Goal: Transaction & Acquisition: Purchase product/service

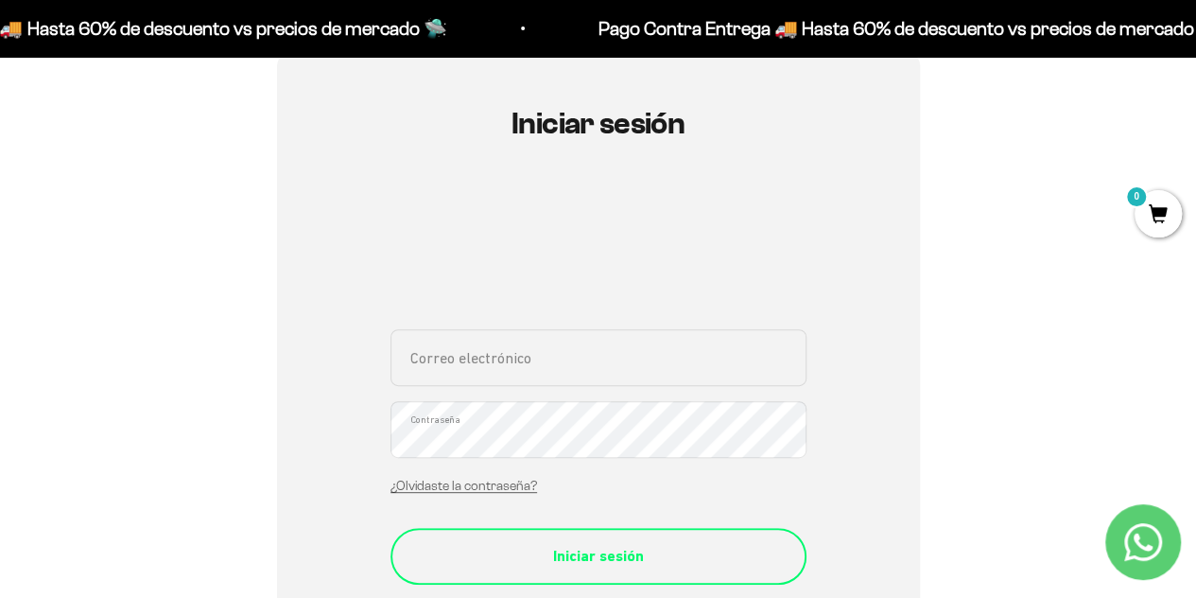
scroll to position [284, 0]
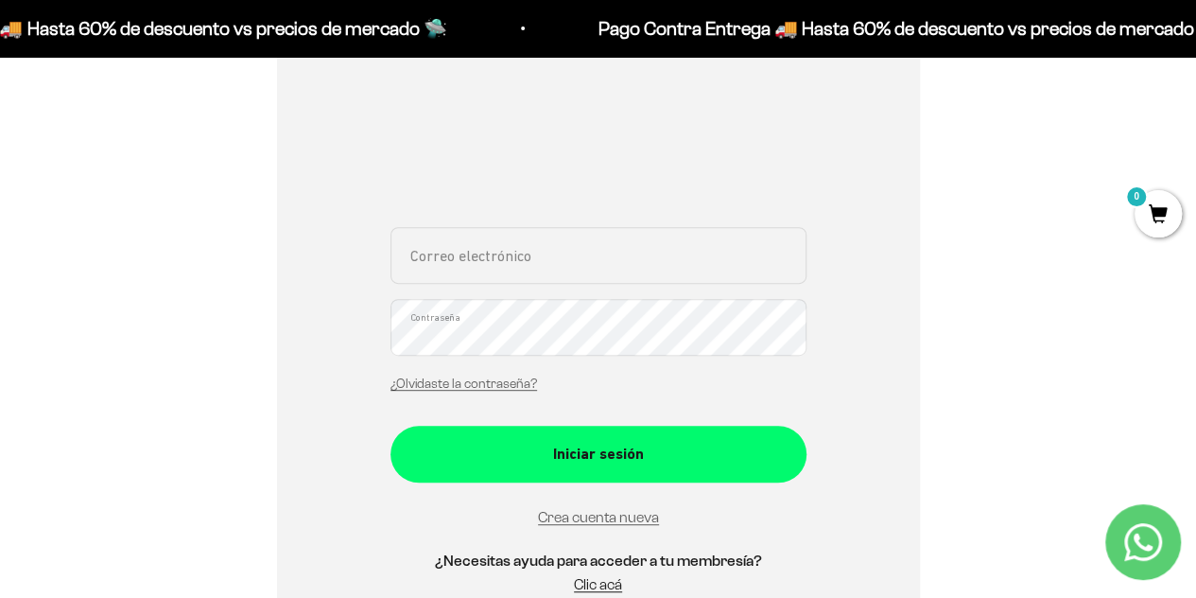
click at [584, 275] on input "Correo electrónico" at bounding box center [599, 255] width 416 height 57
type input "s"
click at [495, 267] on input "na" at bounding box center [599, 255] width 416 height 57
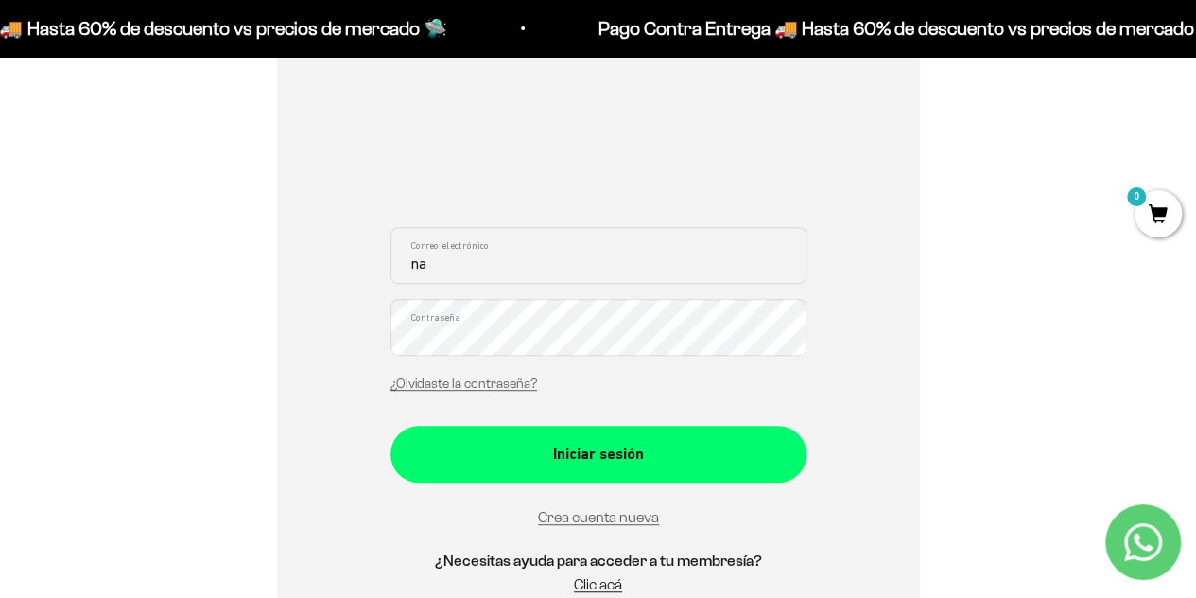
paste input "rias359@gmail.com"
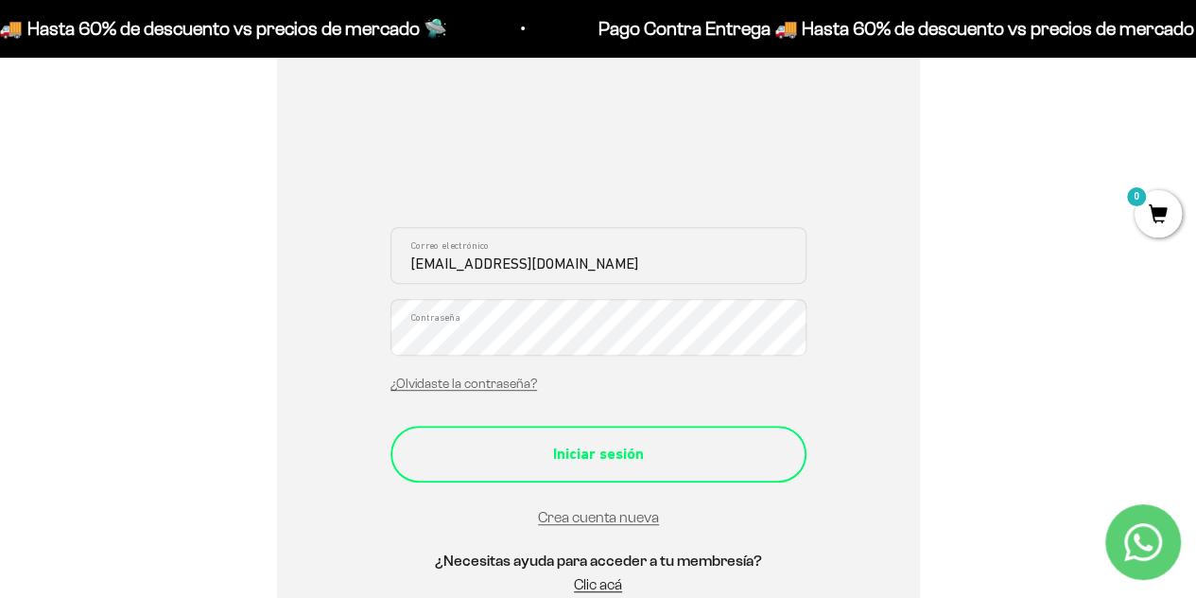
type input "narias359@gmail.com"
click at [573, 468] on button "Iniciar sesión" at bounding box center [599, 453] width 416 height 57
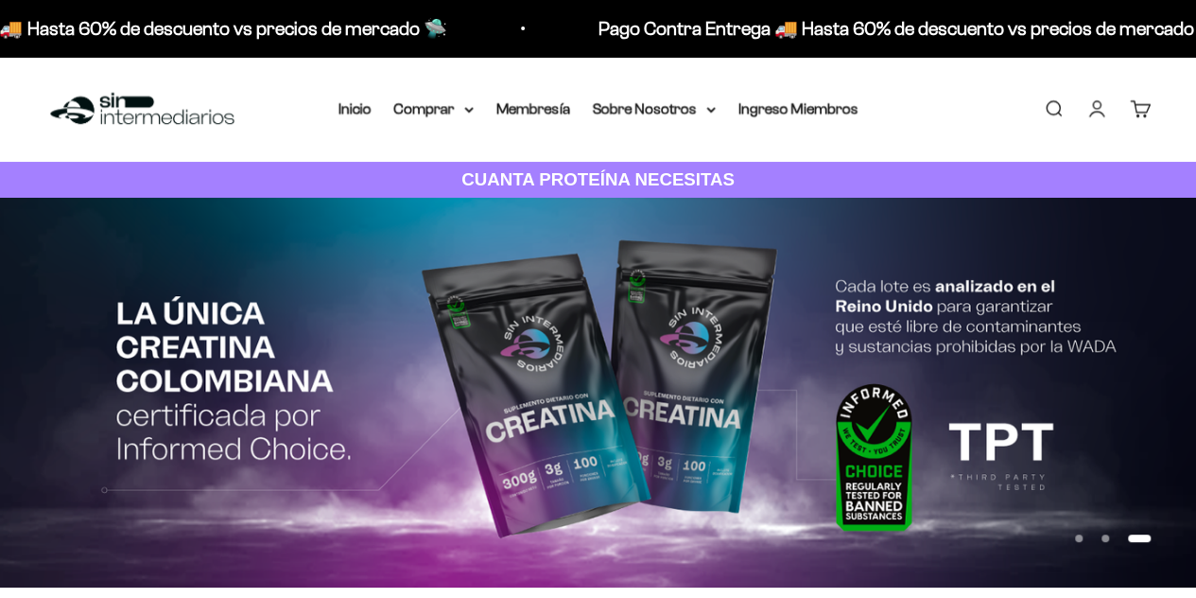
drag, startPoint x: 436, startPoint y: 105, endPoint x: 446, endPoint y: 165, distance: 61.4
click at [436, 105] on summary "Comprar" at bounding box center [433, 108] width 79 height 25
click at [446, 165] on span "Proteínas" at bounding box center [437, 169] width 63 height 16
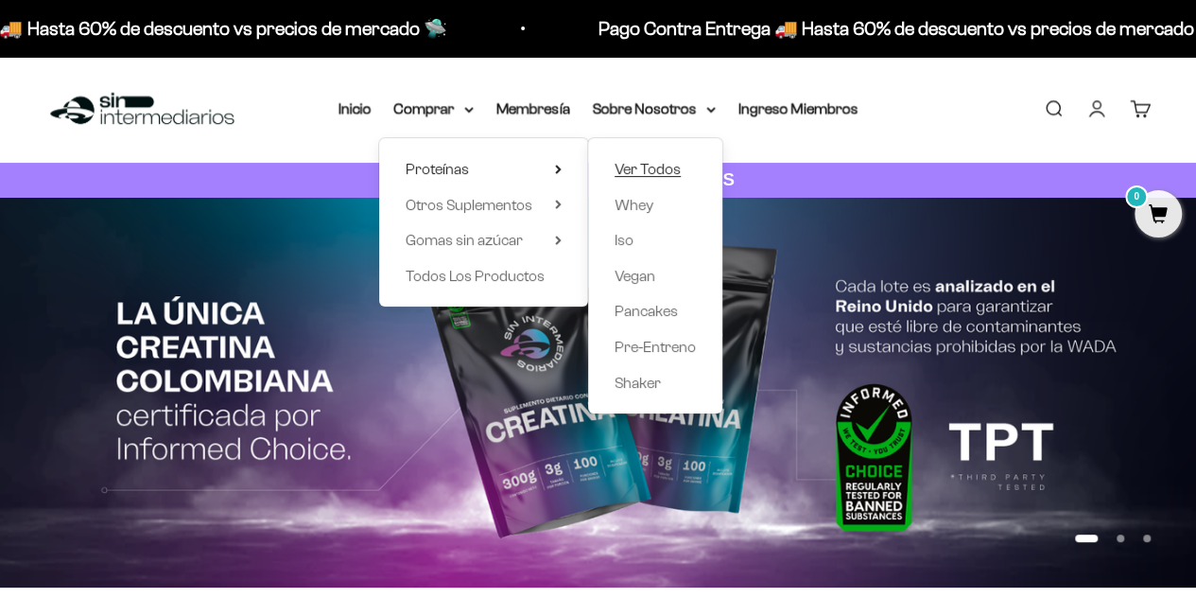
click at [653, 166] on span "Ver Todos" at bounding box center [648, 169] width 66 height 16
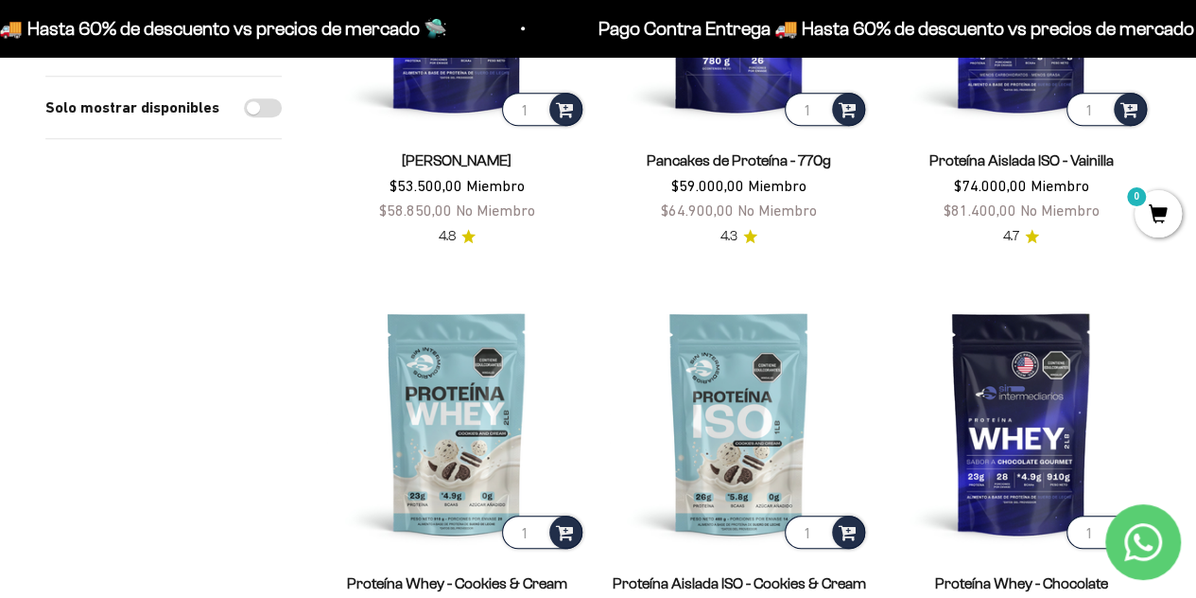
scroll to position [189, 0]
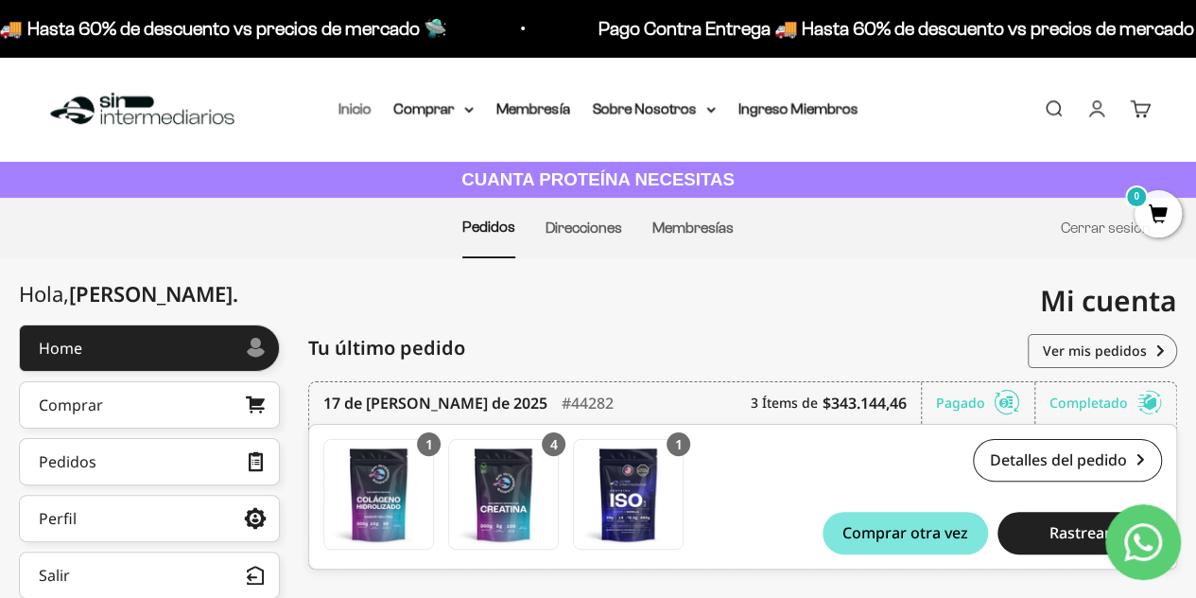
click at [347, 112] on link "Inicio" at bounding box center [354, 108] width 33 height 16
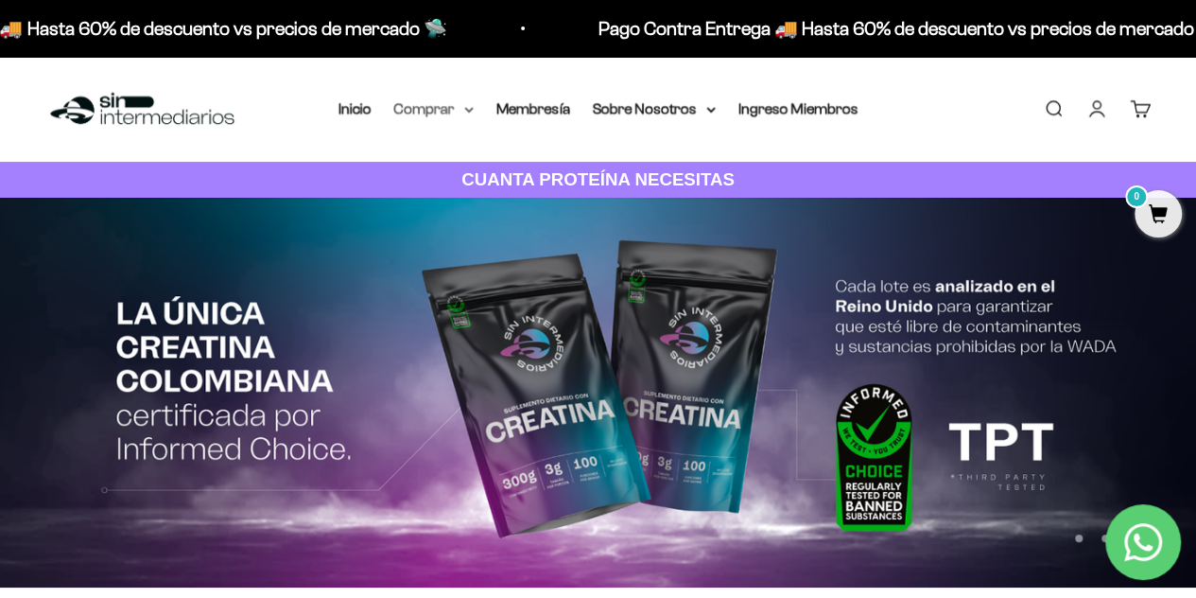
click at [454, 107] on summary "Comprar" at bounding box center [433, 108] width 79 height 25
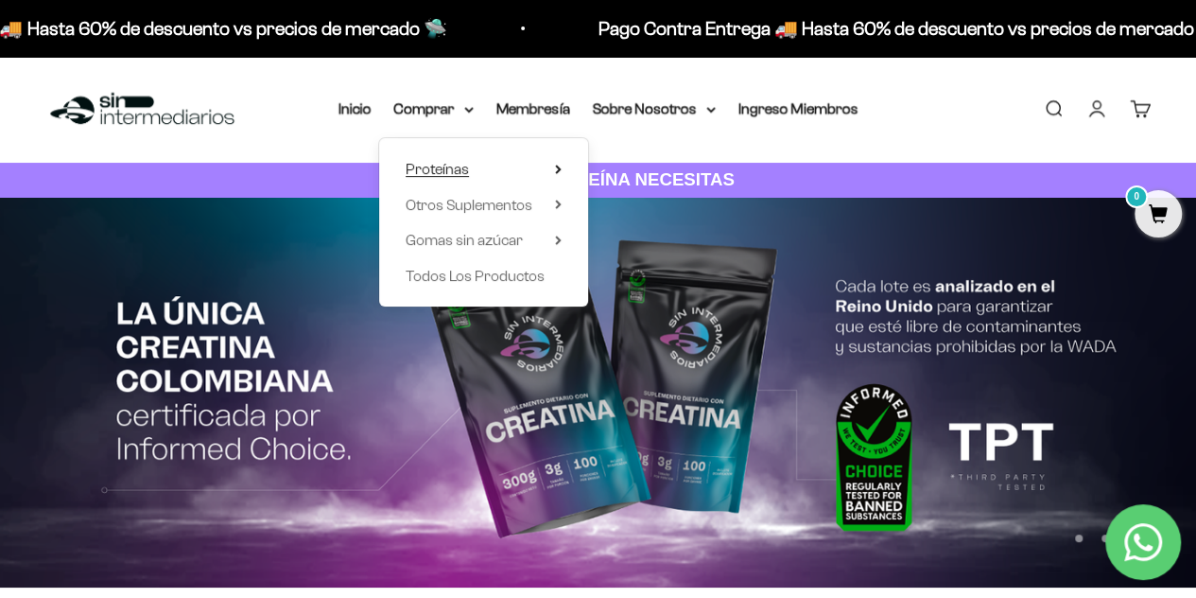
click at [469, 160] on summary "Proteínas" at bounding box center [484, 169] width 156 height 25
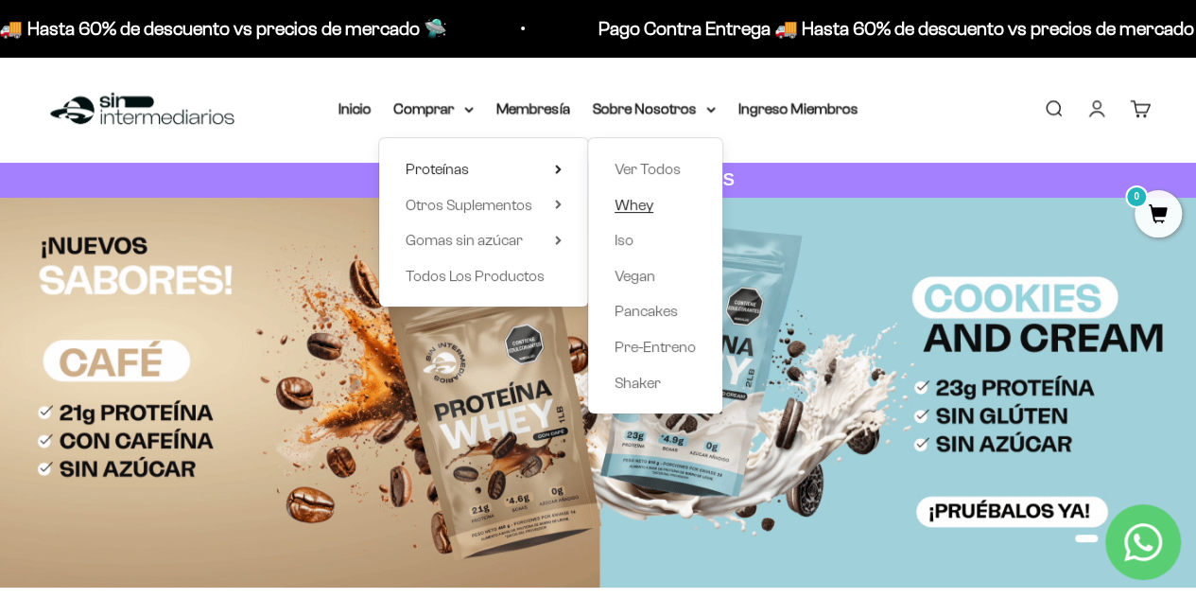
click at [656, 202] on link "Whey" at bounding box center [655, 205] width 81 height 25
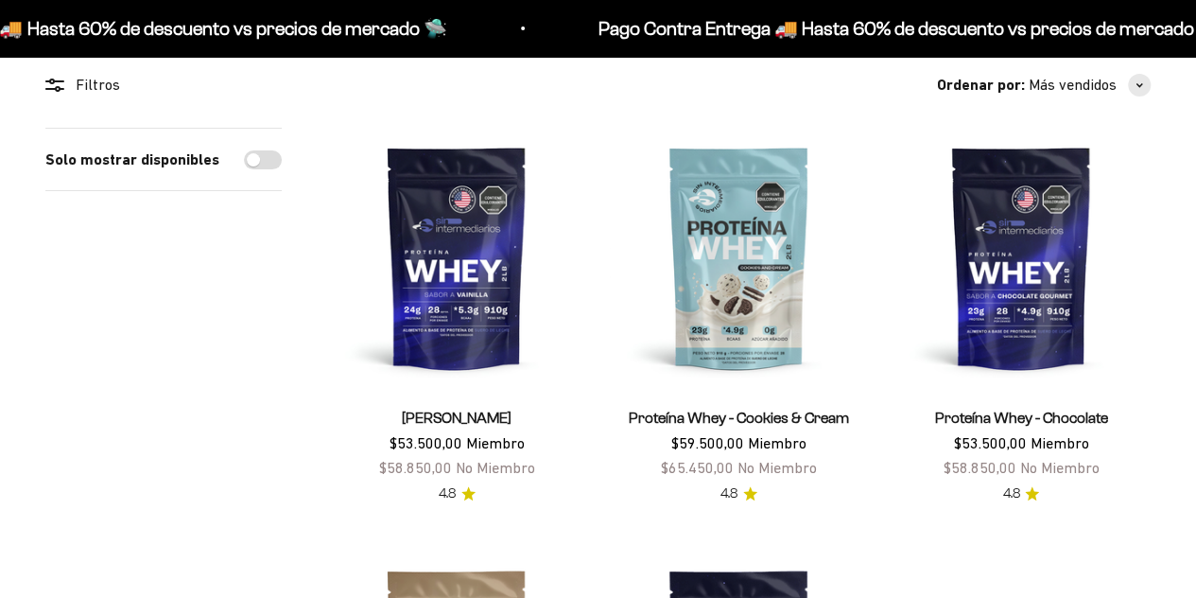
scroll to position [284, 0]
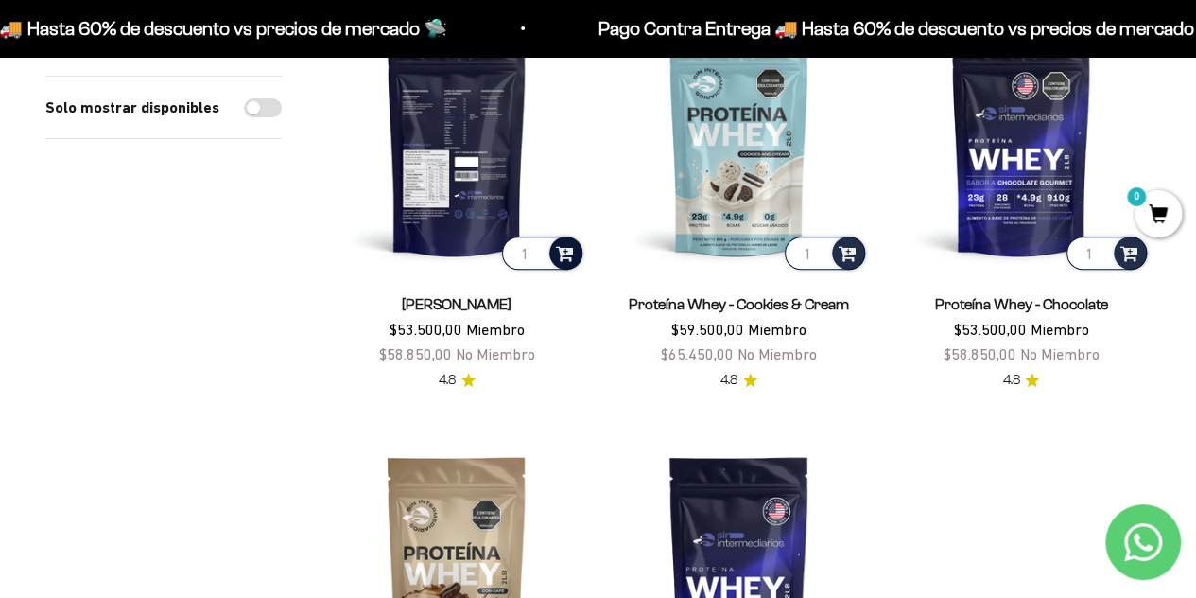
click at [558, 257] on span at bounding box center [565, 252] width 18 height 22
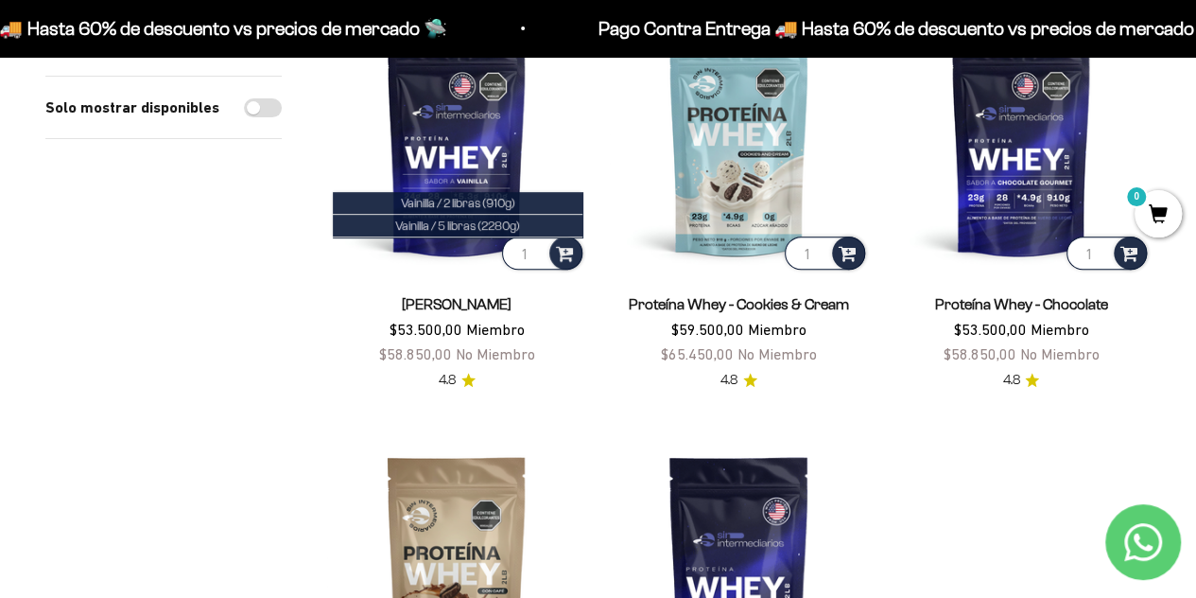
scroll to position [0, 0]
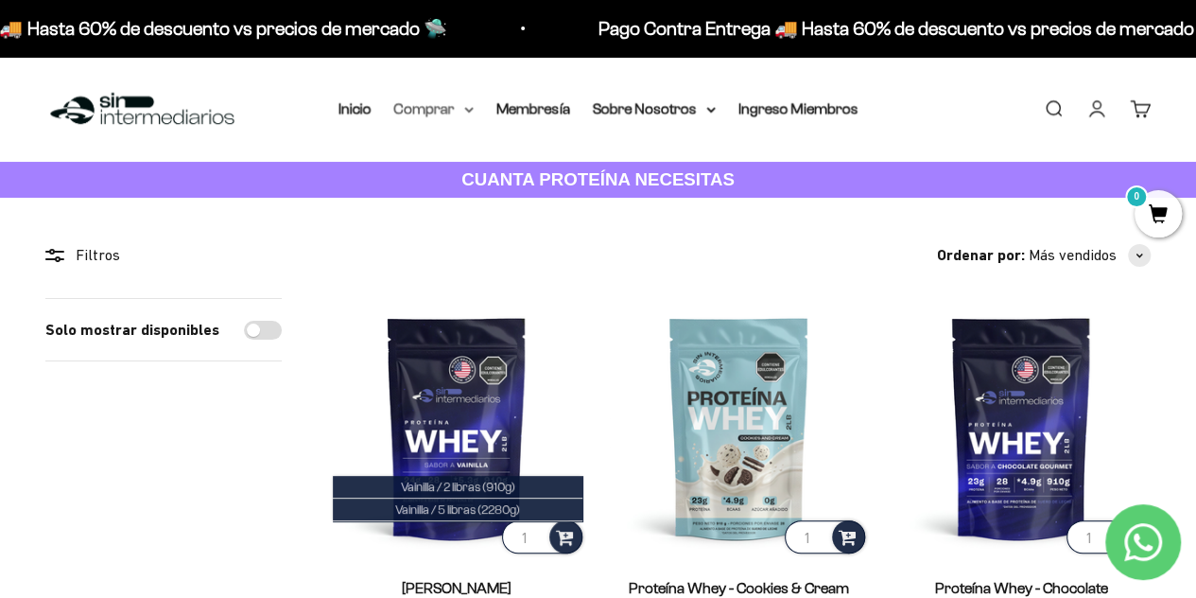
click at [406, 113] on summary "Comprar" at bounding box center [433, 108] width 79 height 25
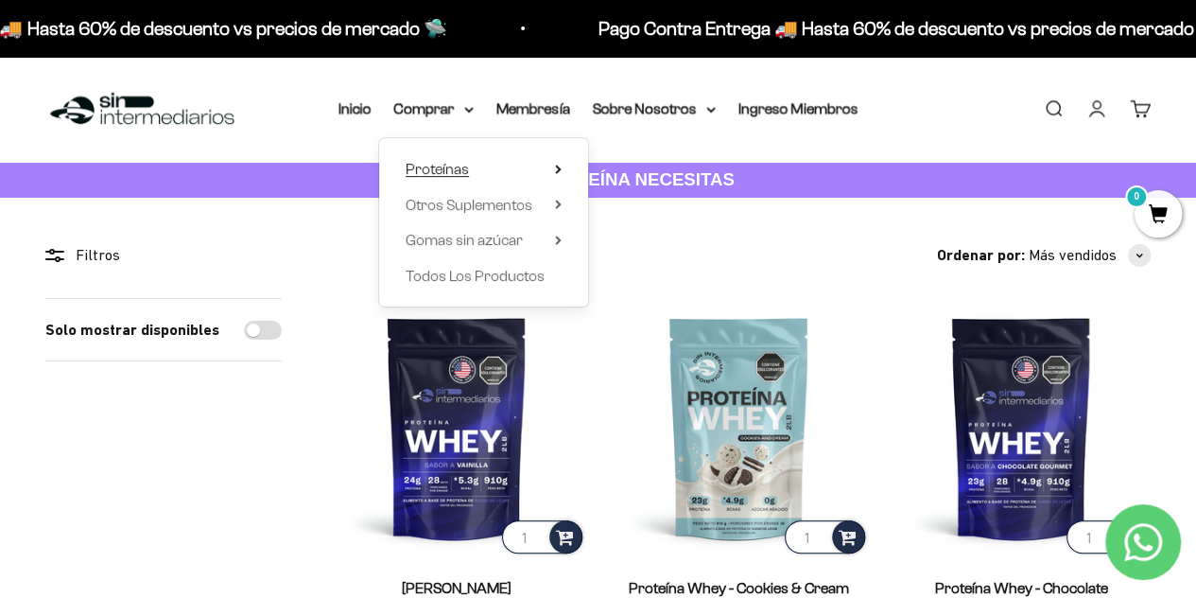
click at [453, 168] on span "Proteínas" at bounding box center [437, 169] width 63 height 16
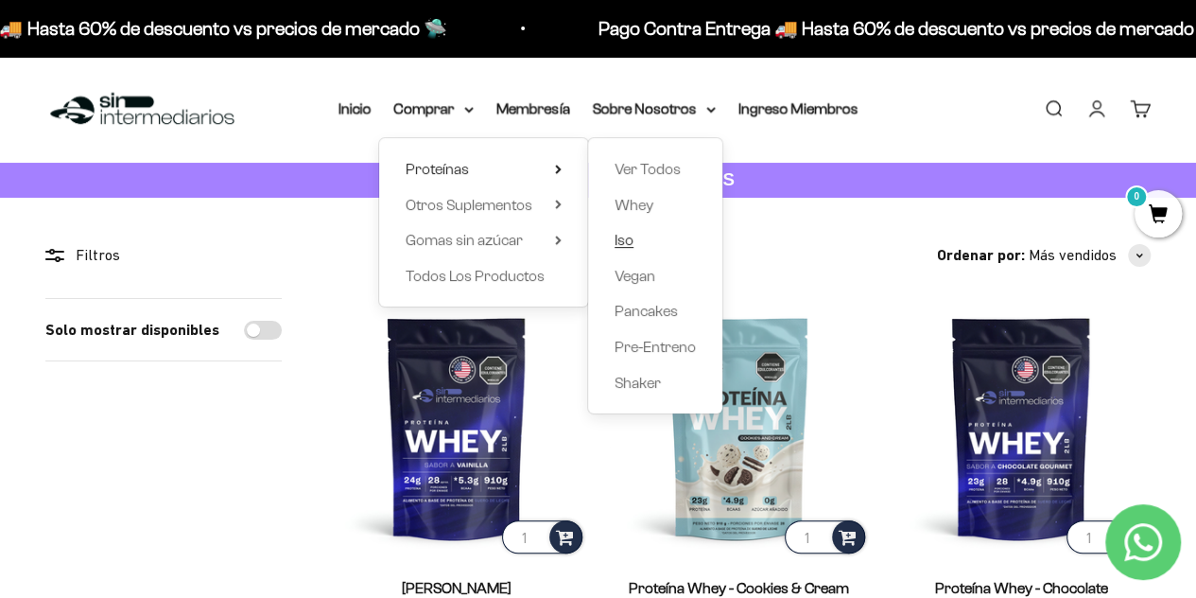
click at [619, 239] on span "Iso" at bounding box center [624, 240] width 19 height 16
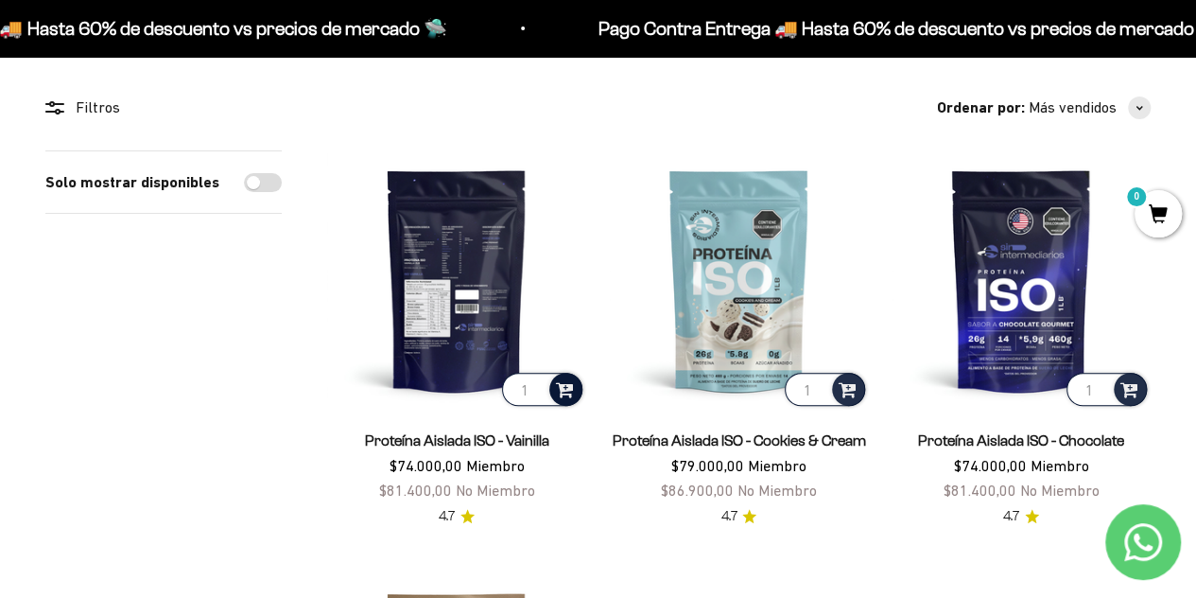
scroll to position [189, 0]
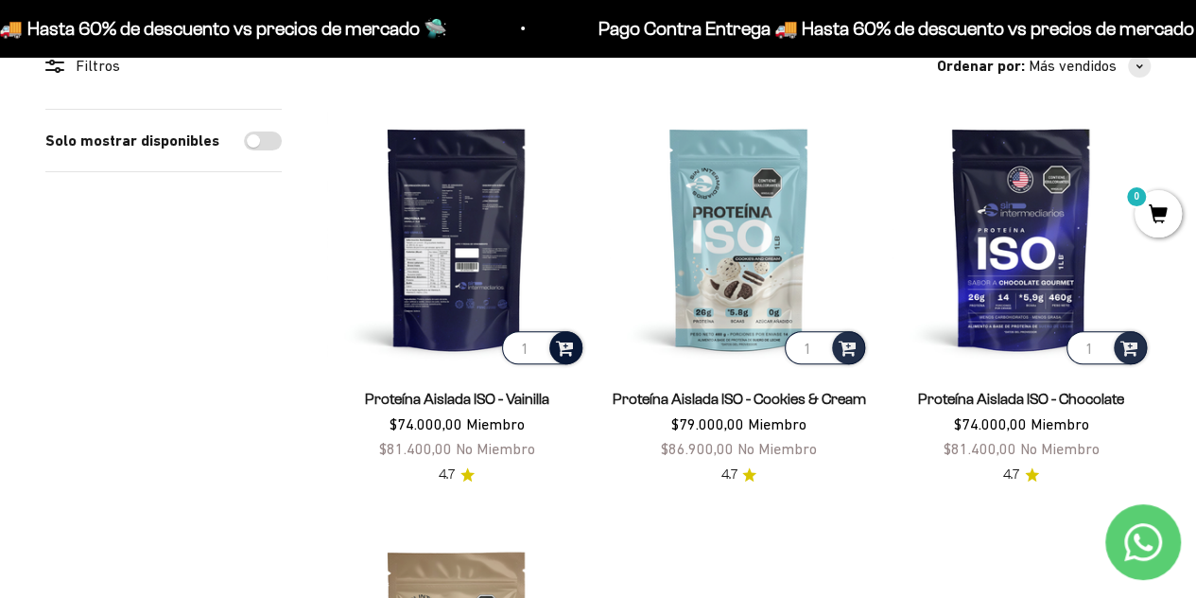
click at [570, 339] on span at bounding box center [565, 347] width 18 height 22
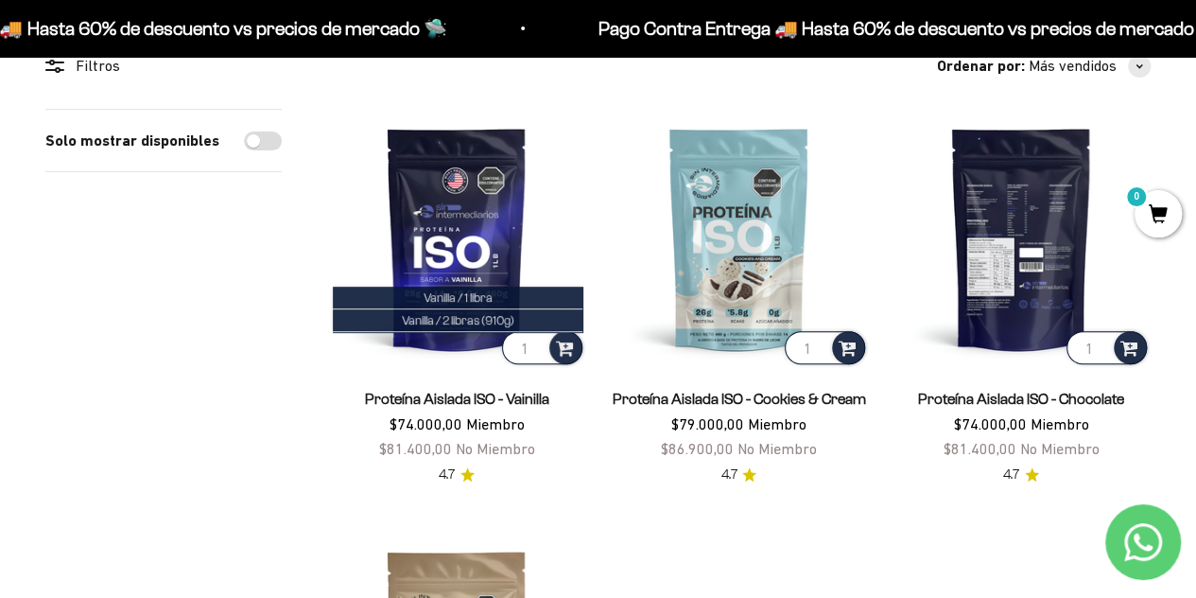
scroll to position [0, 0]
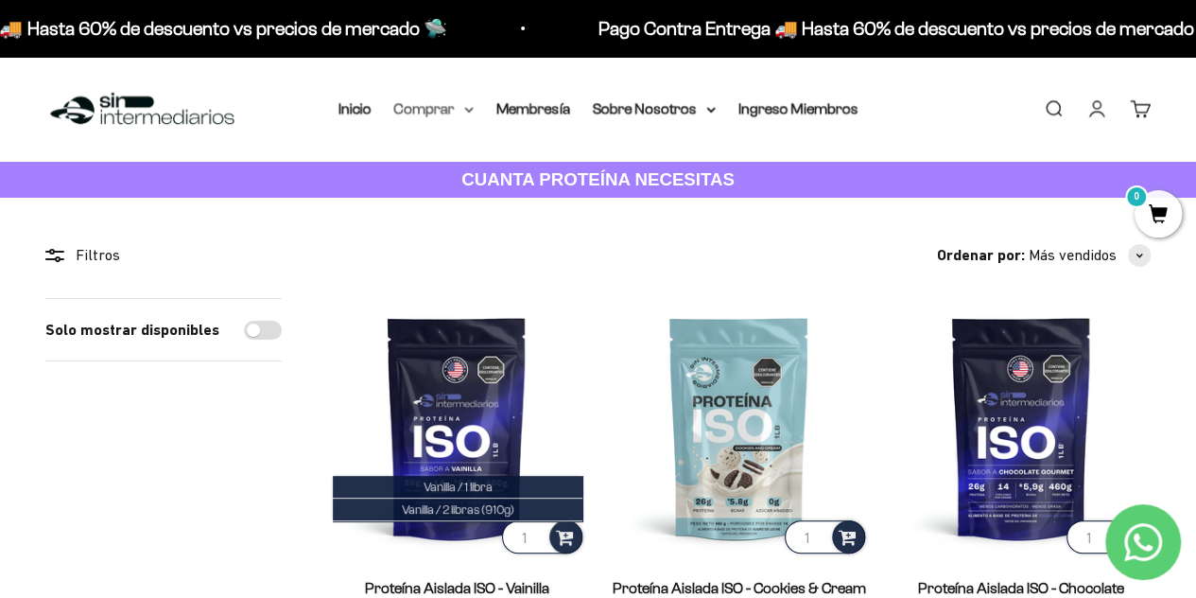
click at [433, 114] on summary "Comprar" at bounding box center [433, 108] width 79 height 25
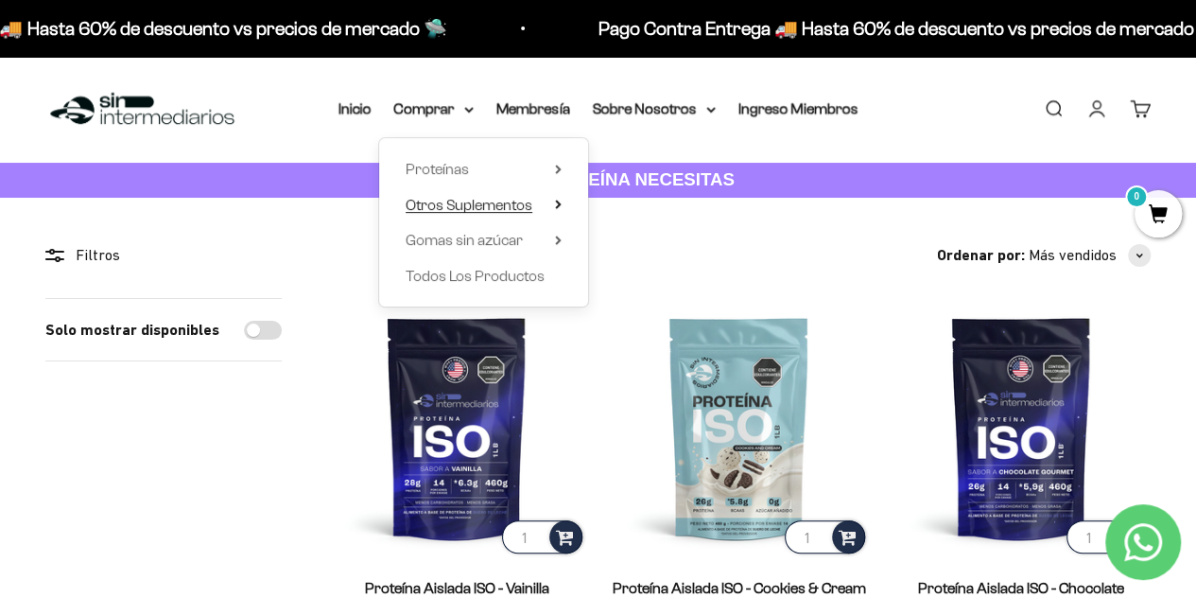
click at [448, 198] on span "Otros Suplementos" at bounding box center [469, 205] width 127 height 16
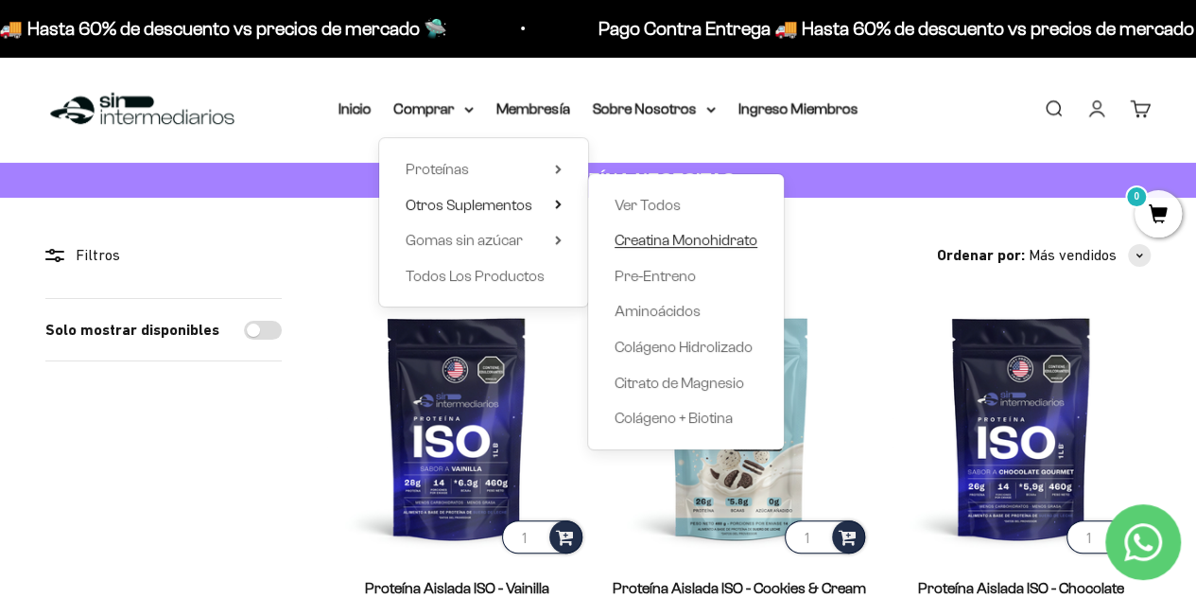
click at [675, 241] on span "Creatina Monohidrato" at bounding box center [686, 240] width 143 height 16
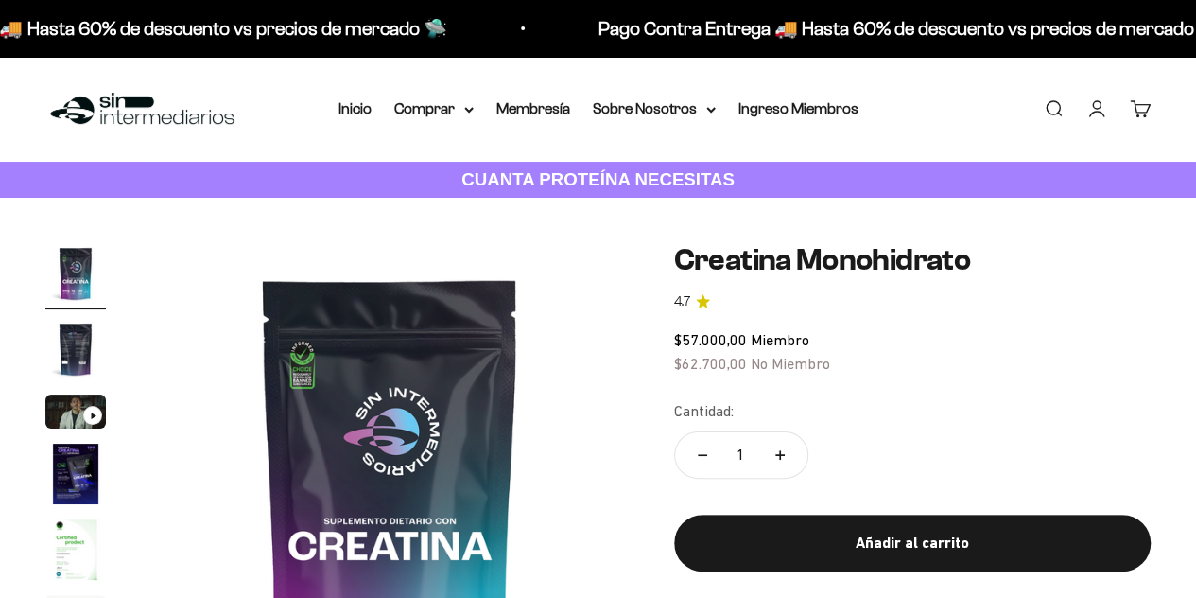
click at [782, 448] on button "Aumentar cantidad" at bounding box center [780, 454] width 55 height 45
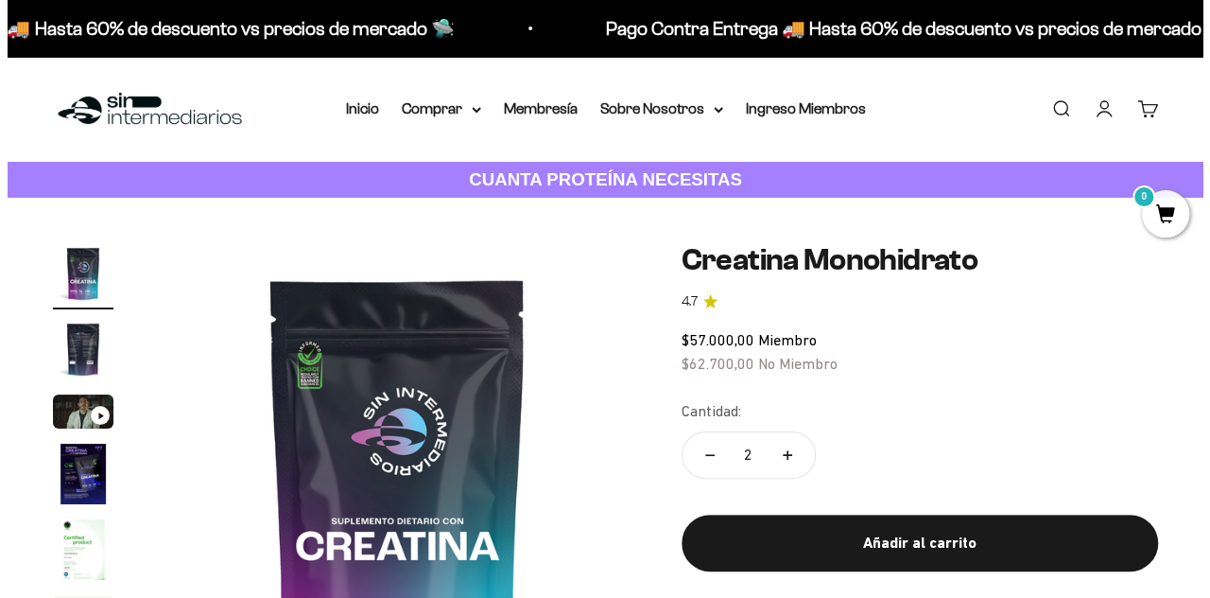
scroll to position [95, 0]
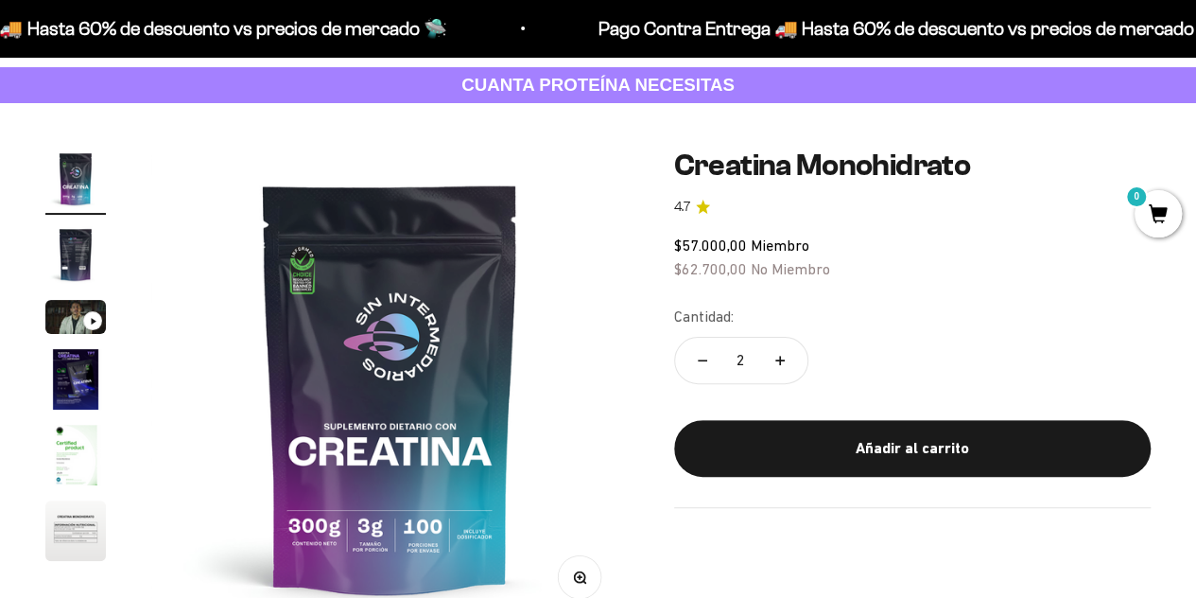
click at [700, 354] on button "Reducir cantidad" at bounding box center [702, 360] width 55 height 45
type input "1"
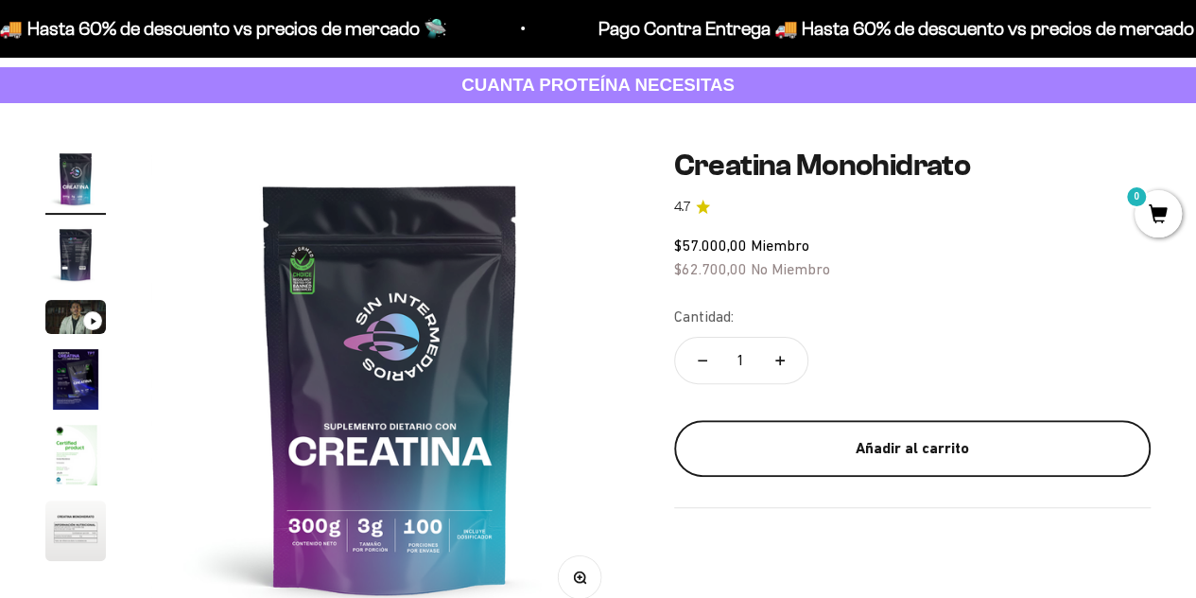
click at [913, 457] on div "Añadir al carrito" at bounding box center [912, 448] width 401 height 25
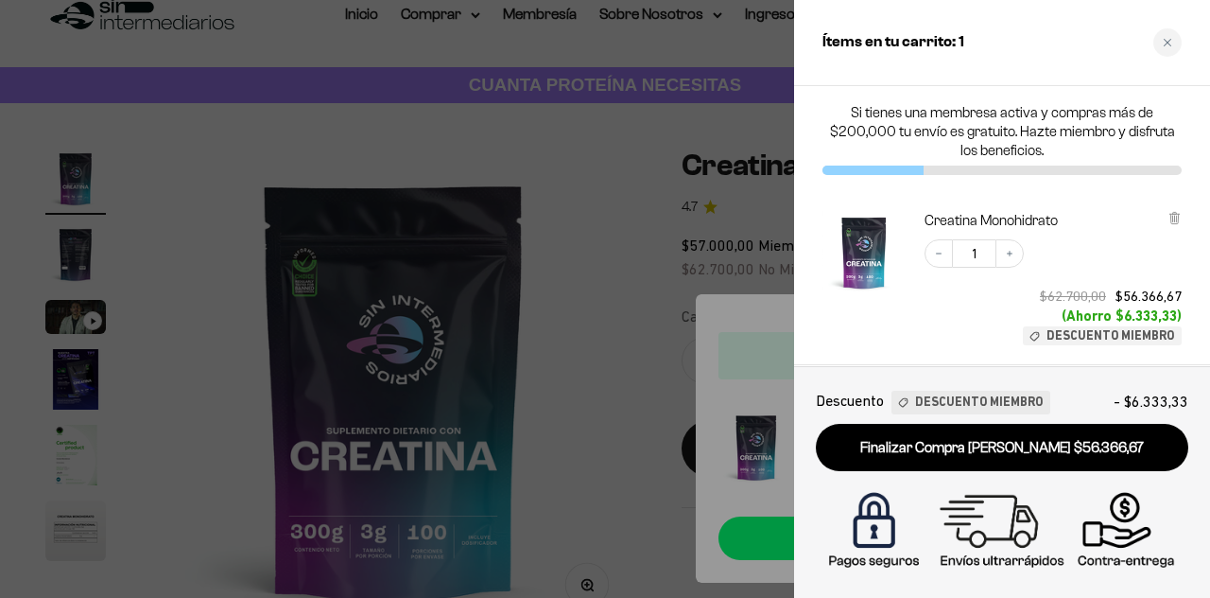
scroll to position [0, 0]
click at [1017, 260] on button "Increase quantity" at bounding box center [1010, 253] width 28 height 28
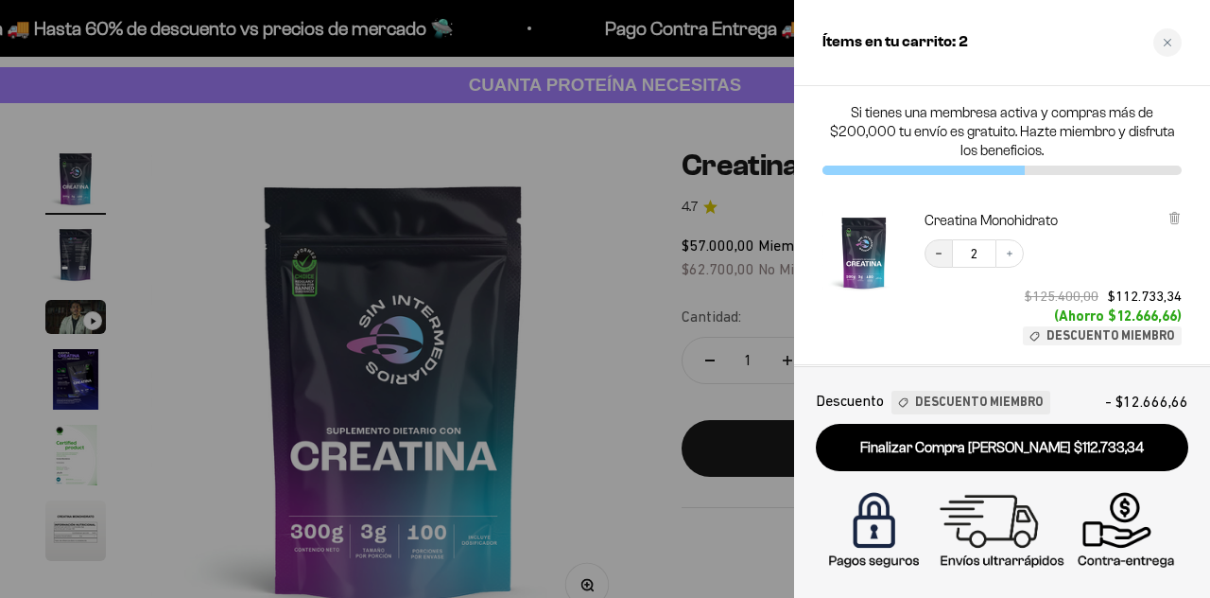
click at [938, 256] on icon "Decrease quantity" at bounding box center [938, 253] width 11 height 11
click at [649, 309] on div at bounding box center [605, 299] width 1210 height 598
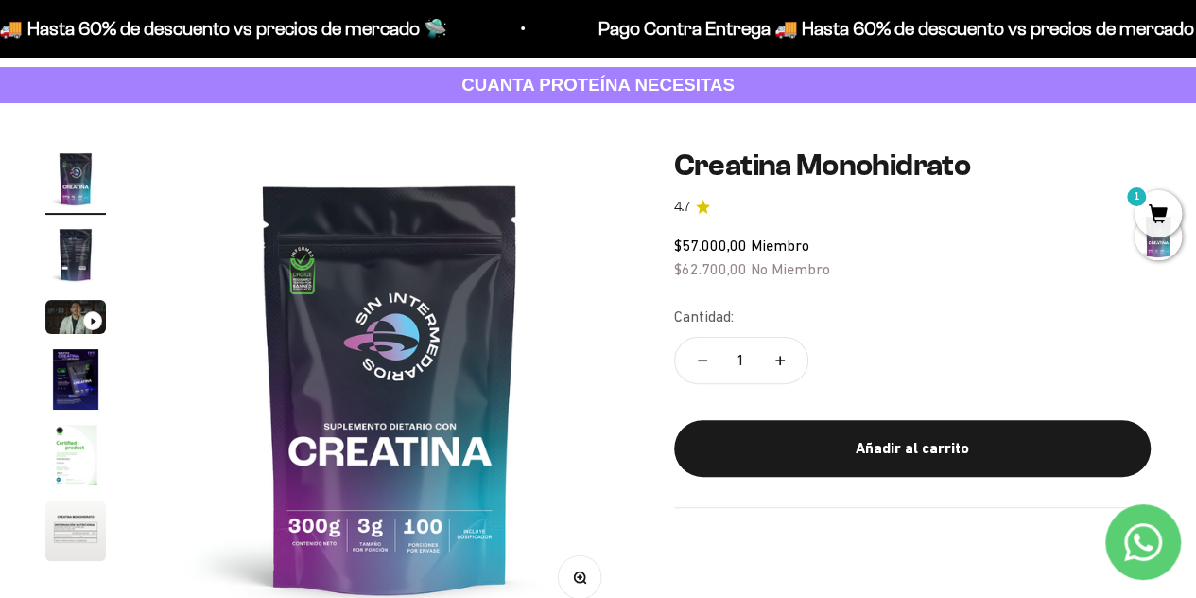
click at [1169, 207] on span "1" at bounding box center [1158, 213] width 47 height 47
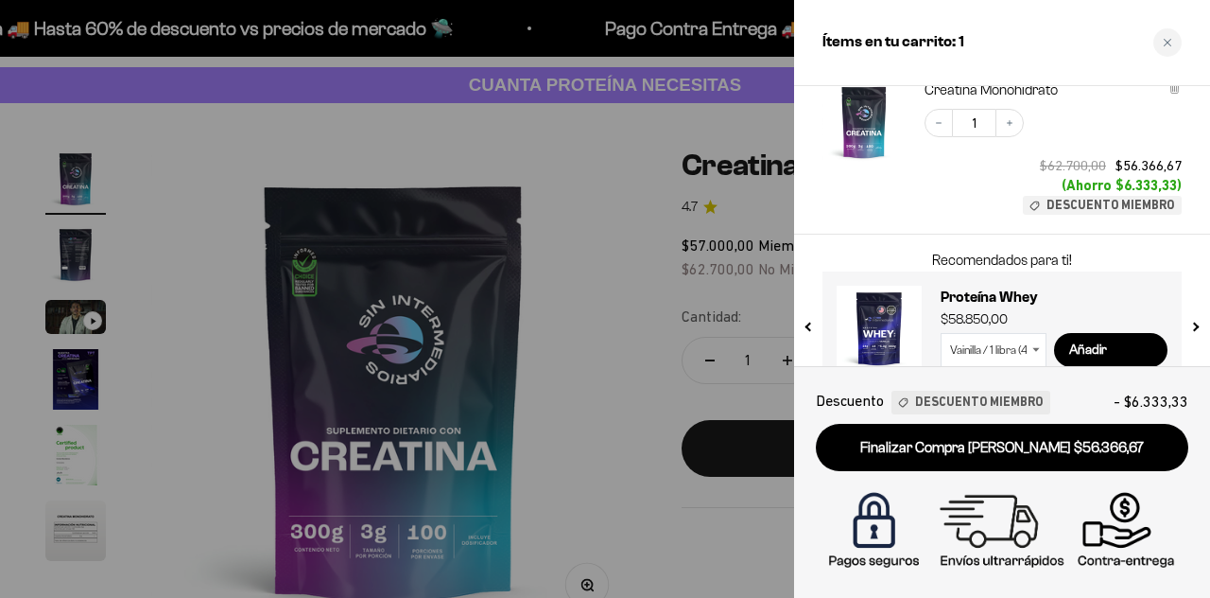
scroll to position [163, 0]
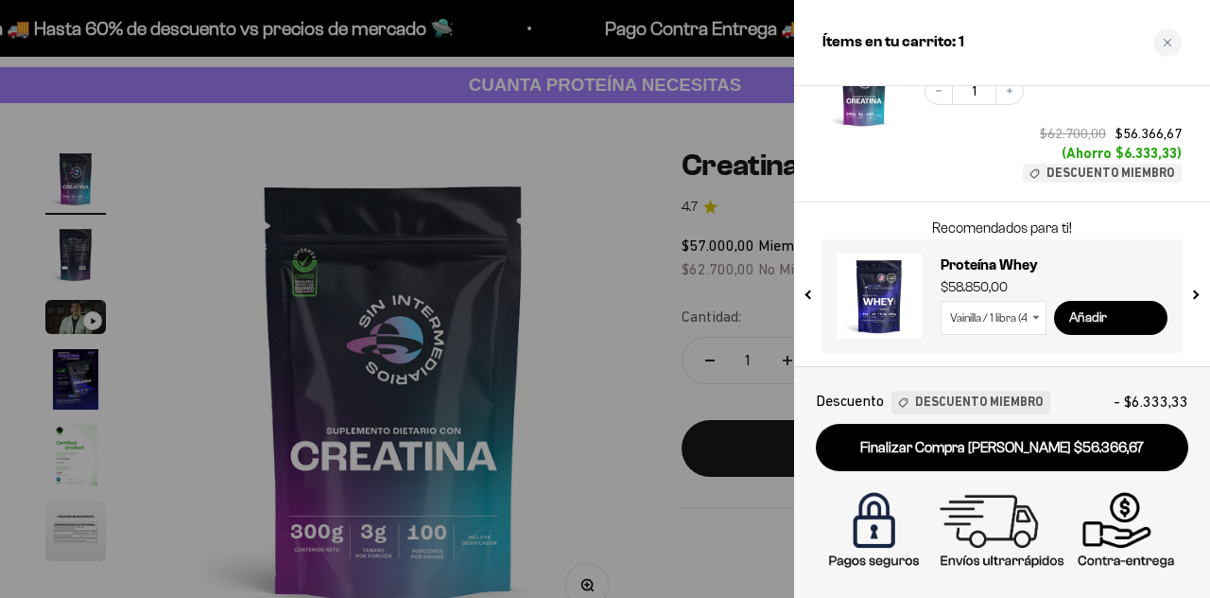
click at [1112, 321] on input "Añadir" at bounding box center [1110, 318] width 113 height 34
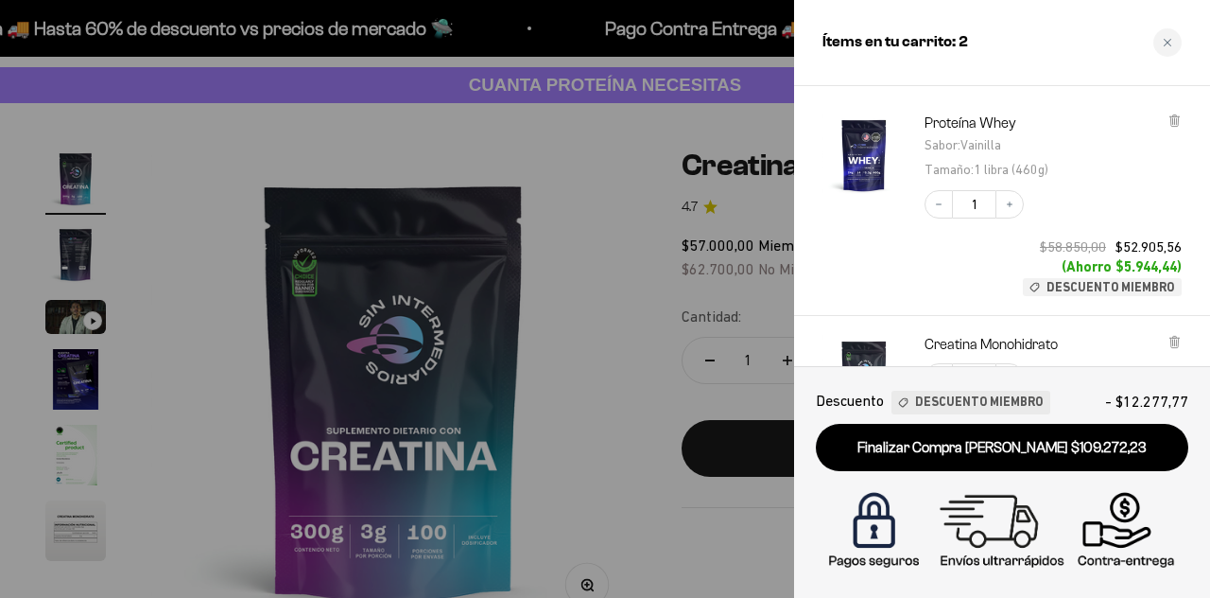
scroll to position [195, 0]
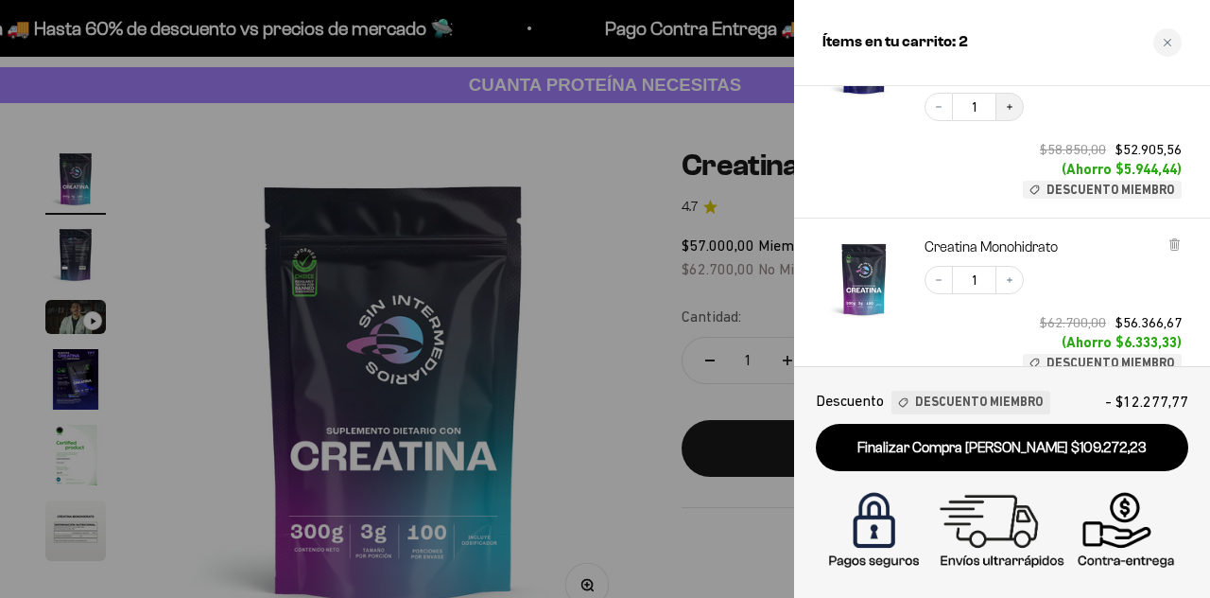
click at [1006, 112] on icon "Increase quantity" at bounding box center [1009, 106] width 11 height 11
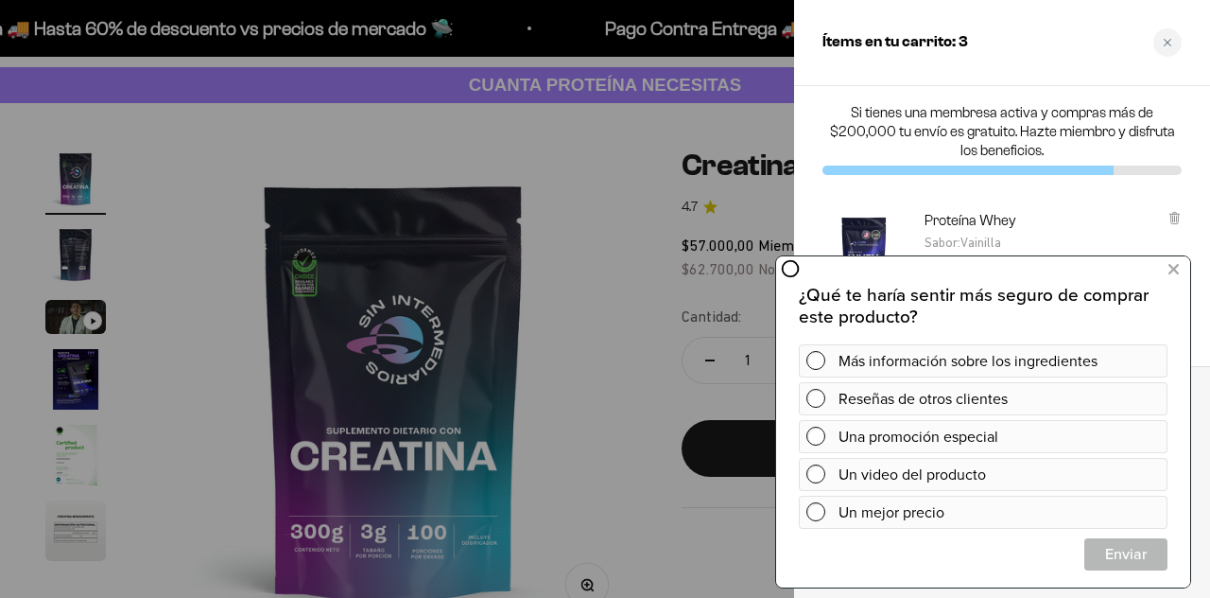
scroll to position [95, 0]
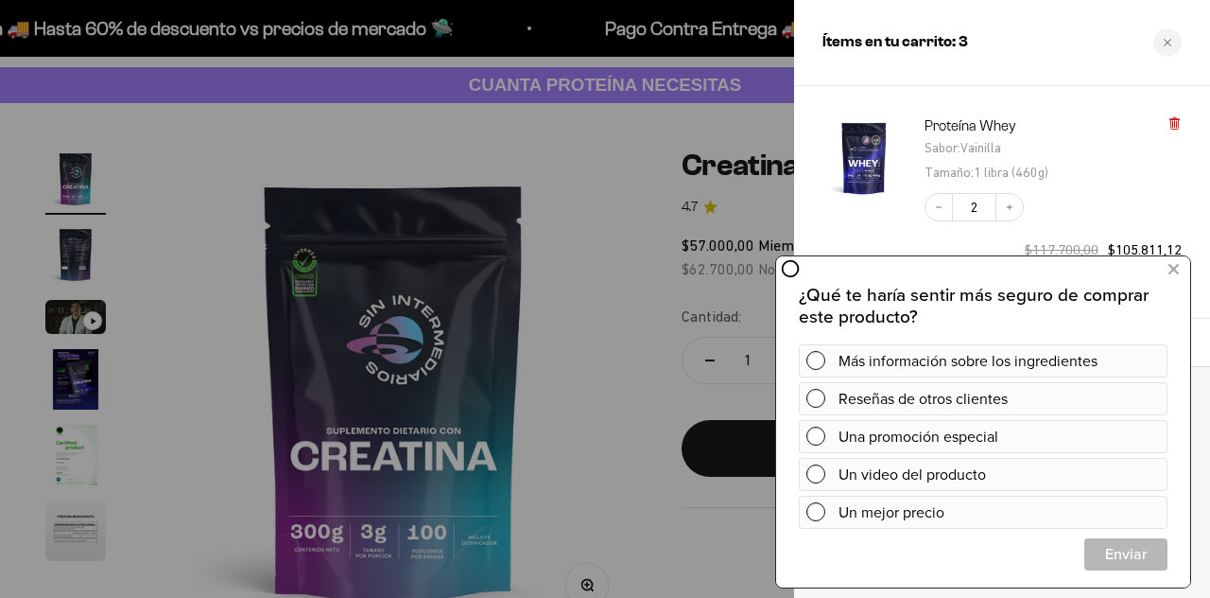
click at [1179, 119] on icon at bounding box center [1174, 119] width 9 height 0
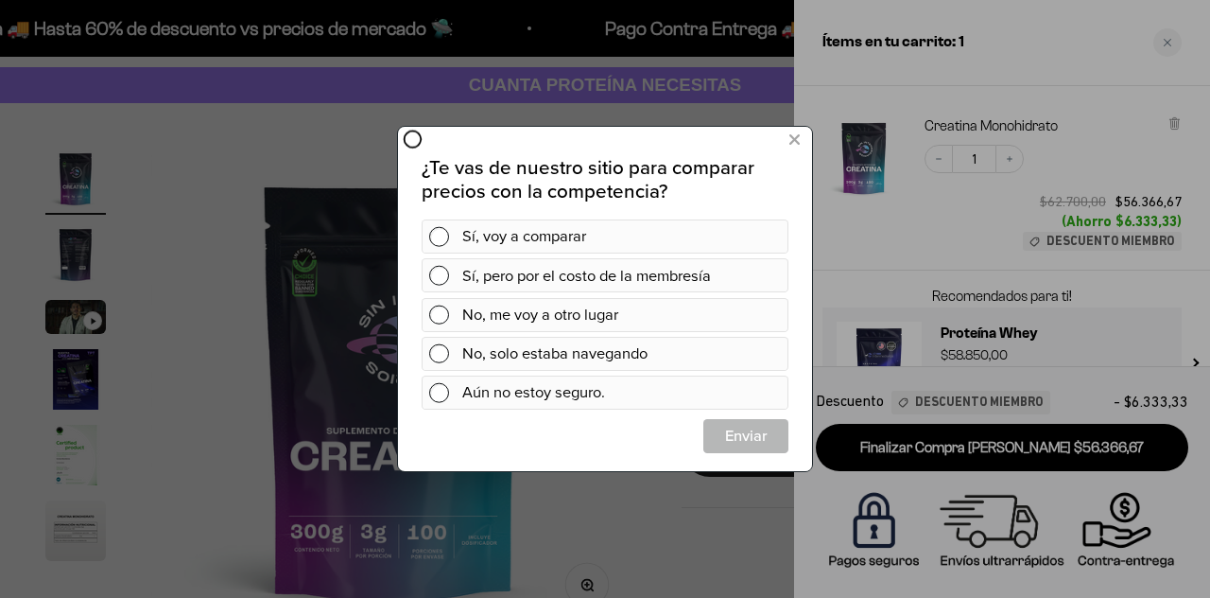
scroll to position [0, 0]
drag, startPoint x: 927, startPoint y: 262, endPoint x: 1012, endPoint y: 239, distance: 88.1
click at [927, 262] on div at bounding box center [605, 299] width 1210 height 598
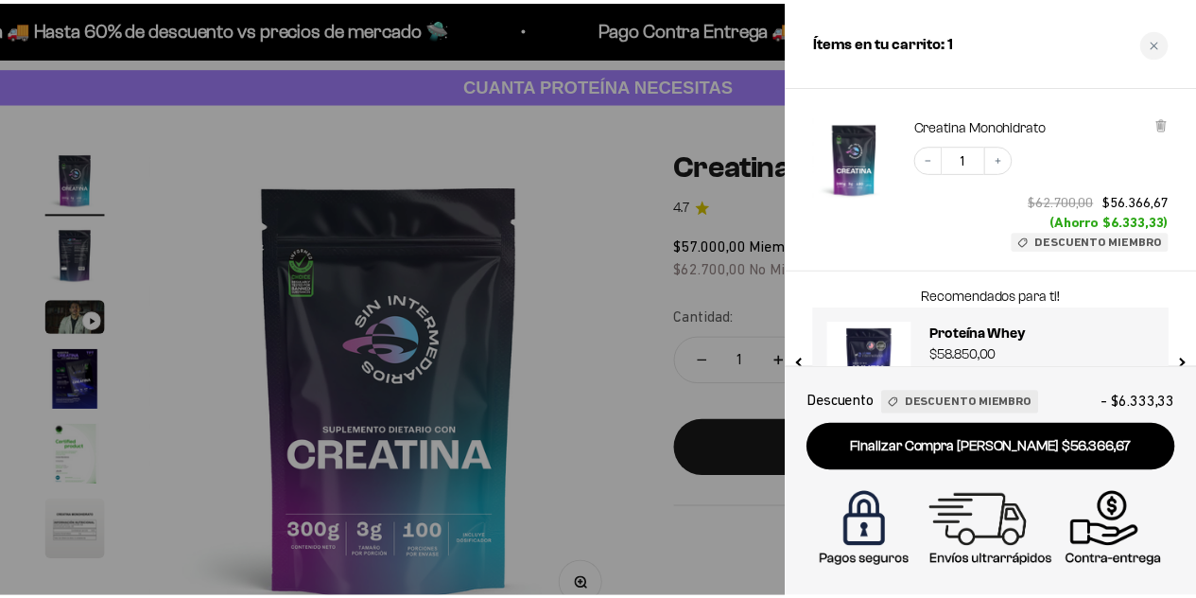
scroll to position [163, 0]
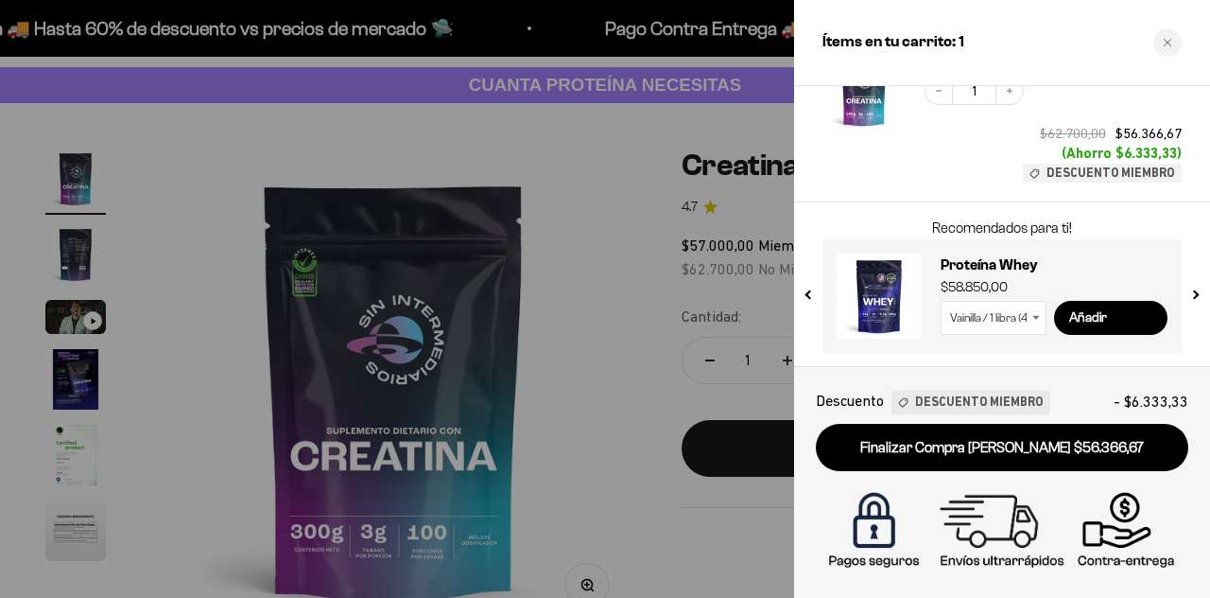
click at [651, 277] on div at bounding box center [605, 299] width 1210 height 598
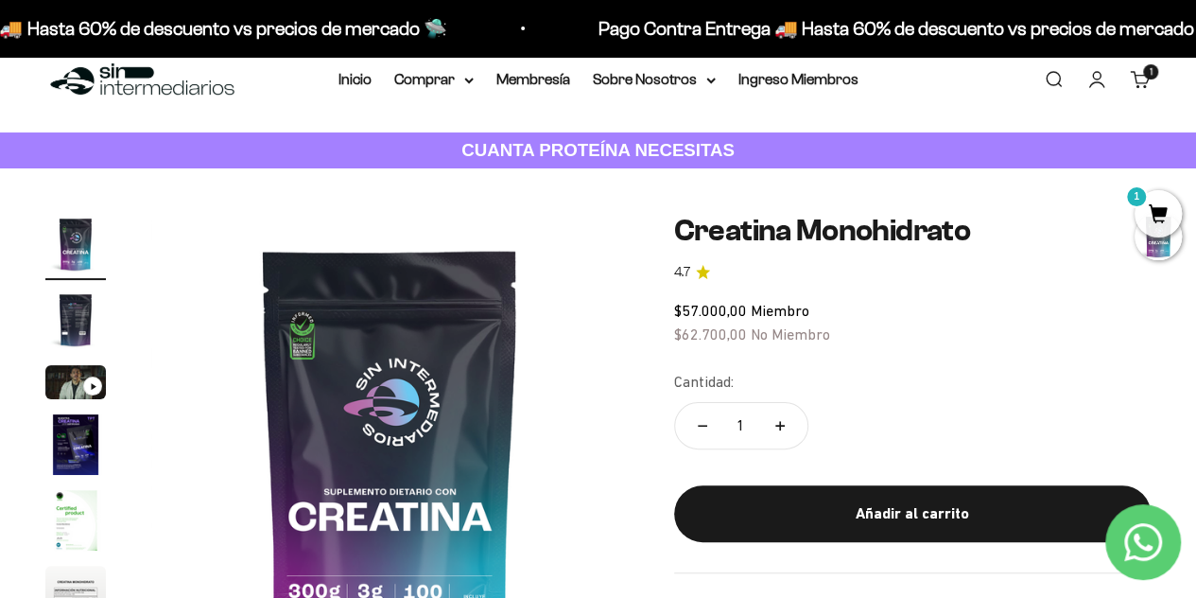
scroll to position [0, 0]
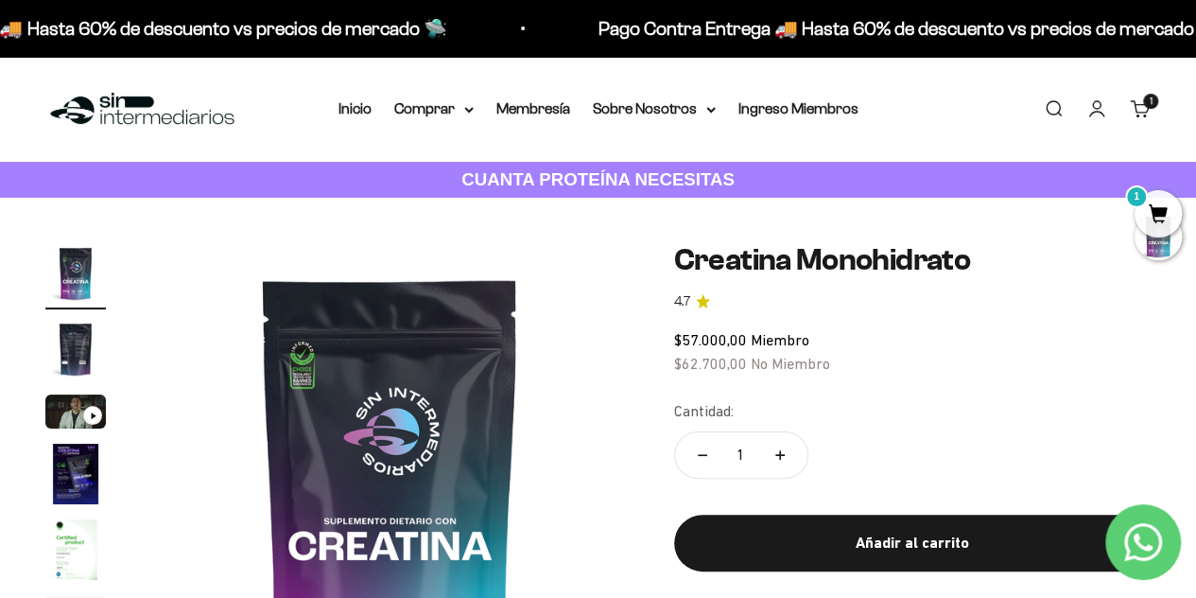
click at [444, 128] on div "Menú Buscar Inicio Comprar Proteínas Ver Todos Whey Iso Vegan Pancakes Pre-Entr…" at bounding box center [598, 109] width 1196 height 105
click at [444, 120] on summary "Comprar" at bounding box center [433, 108] width 79 height 25
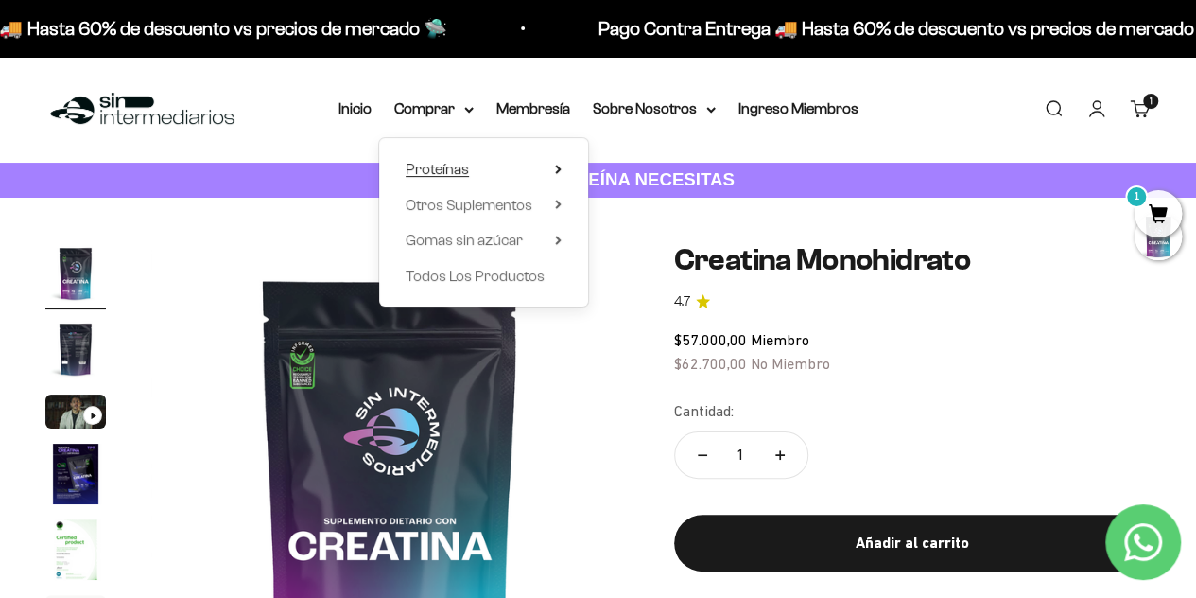
click at [463, 167] on span "Proteínas" at bounding box center [437, 169] width 63 height 16
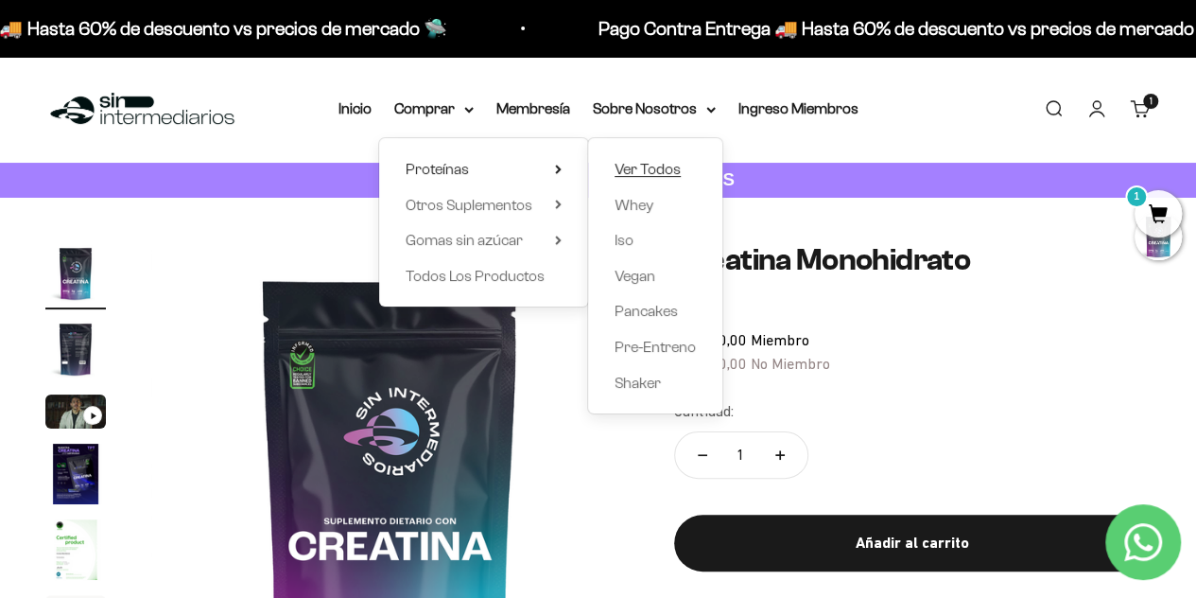
click at [650, 160] on span "Ver Todos" at bounding box center [648, 169] width 66 height 25
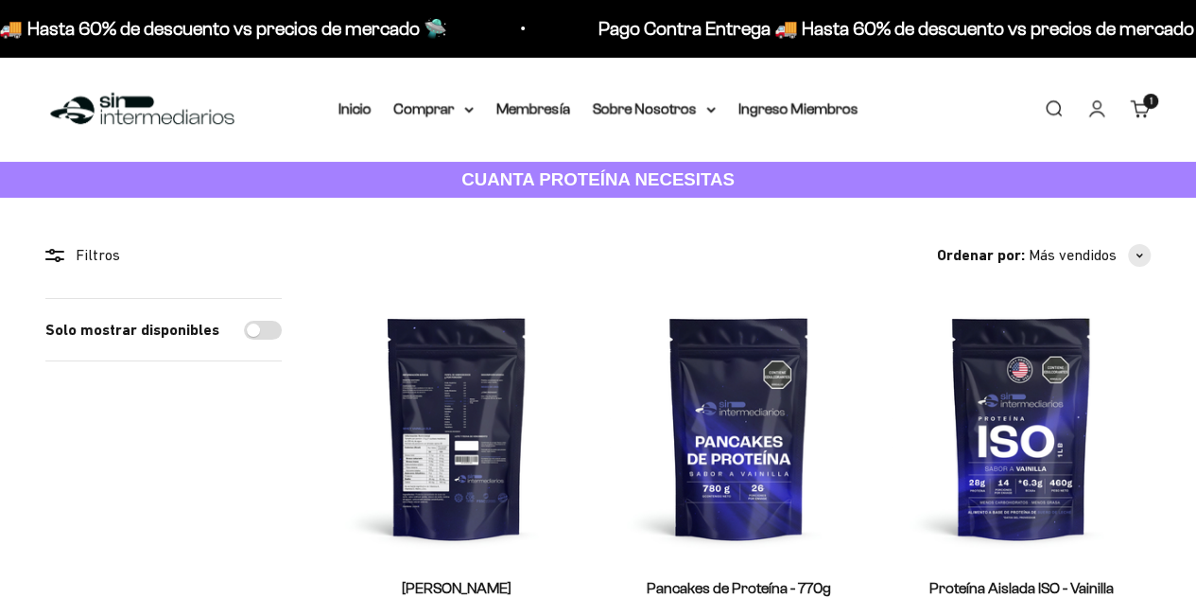
scroll to position [95, 0]
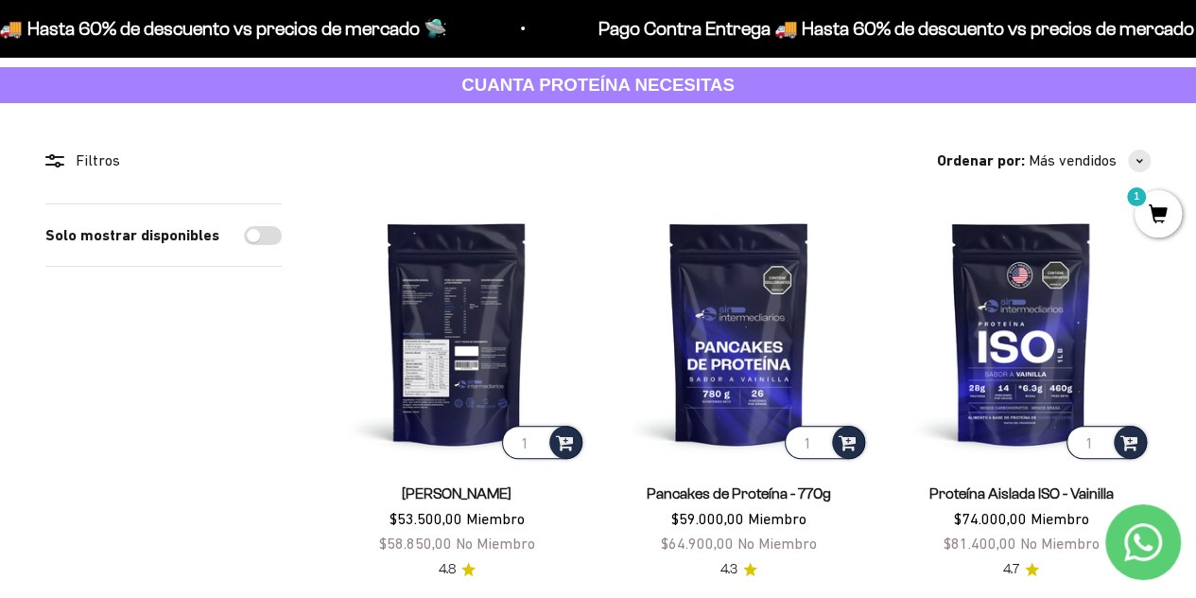
click at [473, 379] on img at bounding box center [456, 332] width 259 height 259
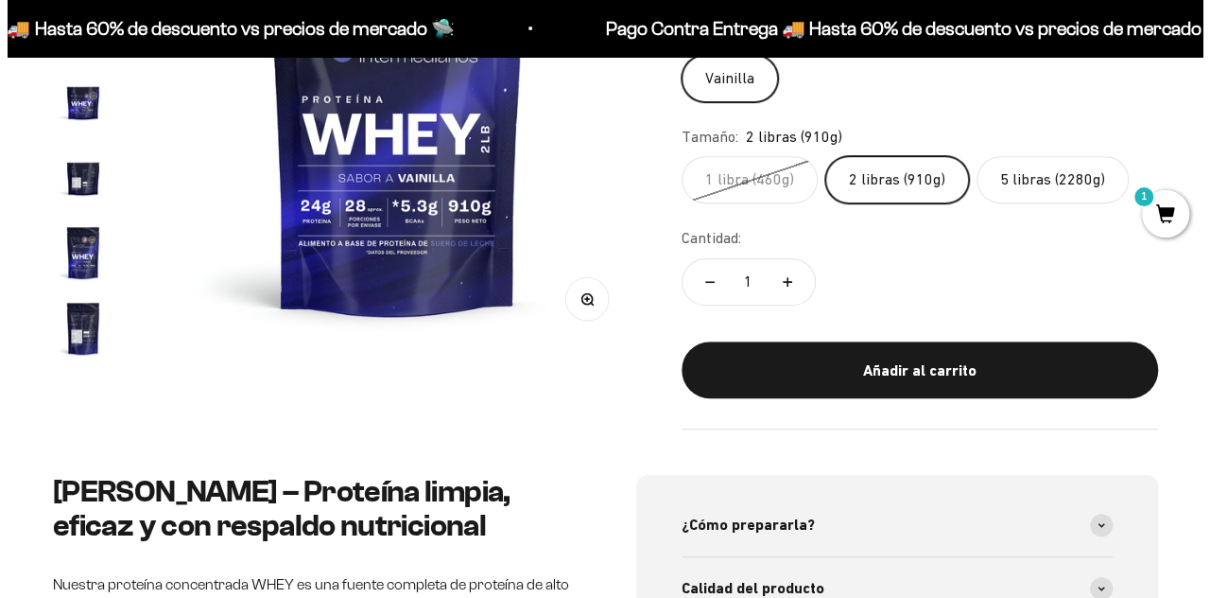
scroll to position [378, 0]
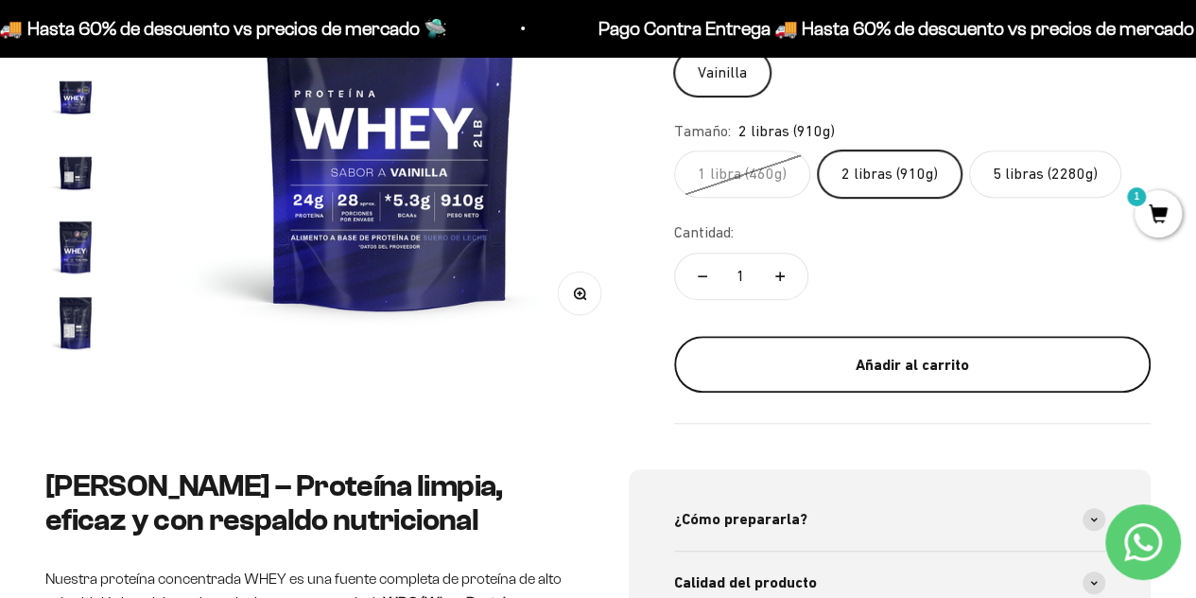
click at [866, 373] on div "Añadir al carrito" at bounding box center [912, 365] width 401 height 25
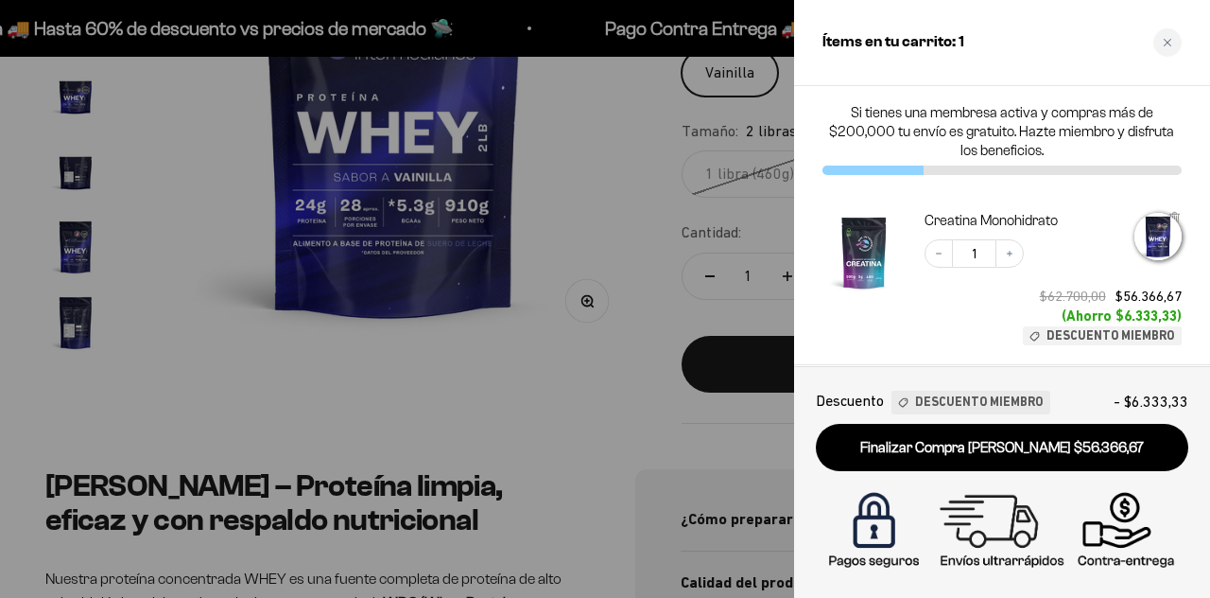
scroll to position [0, 0]
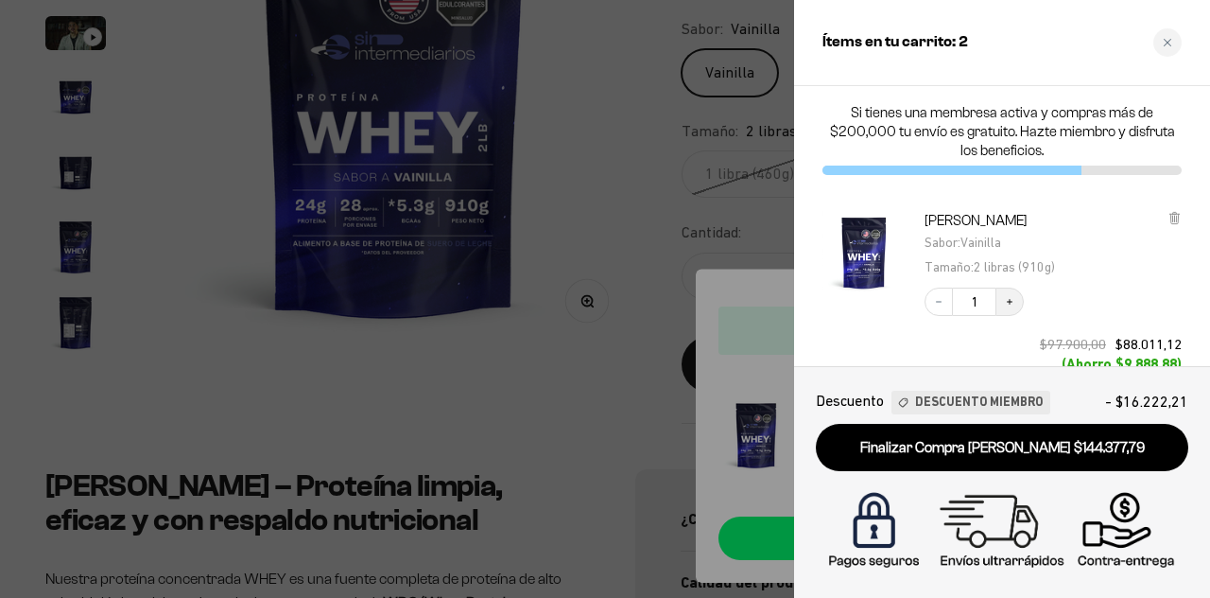
click at [1014, 296] on icon "Increase quantity" at bounding box center [1009, 301] width 11 height 11
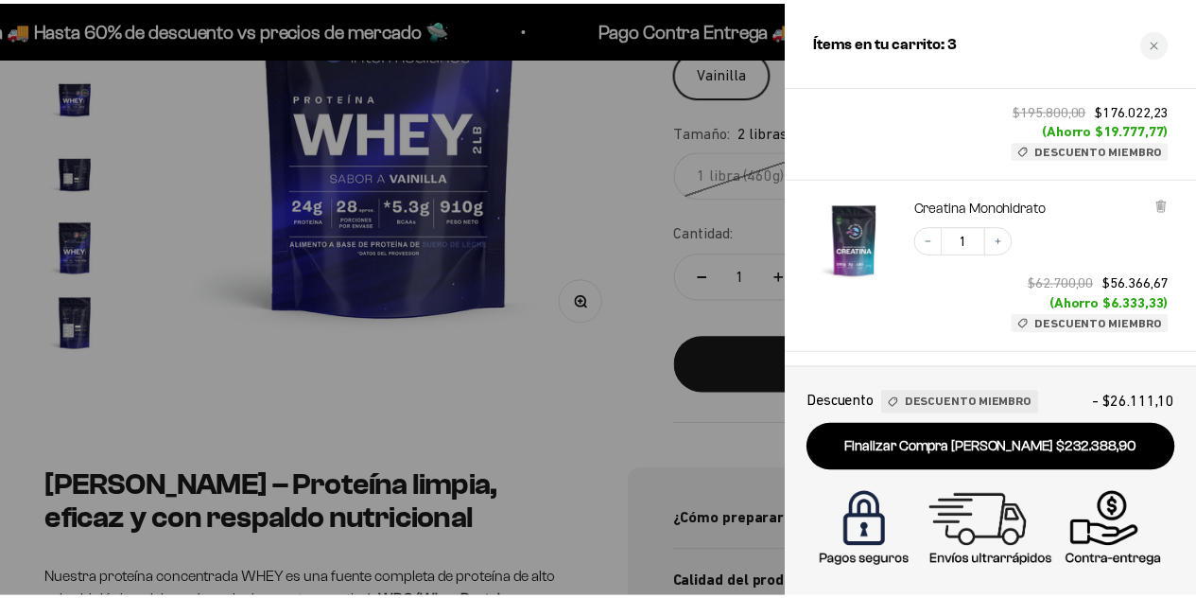
scroll to position [346, 0]
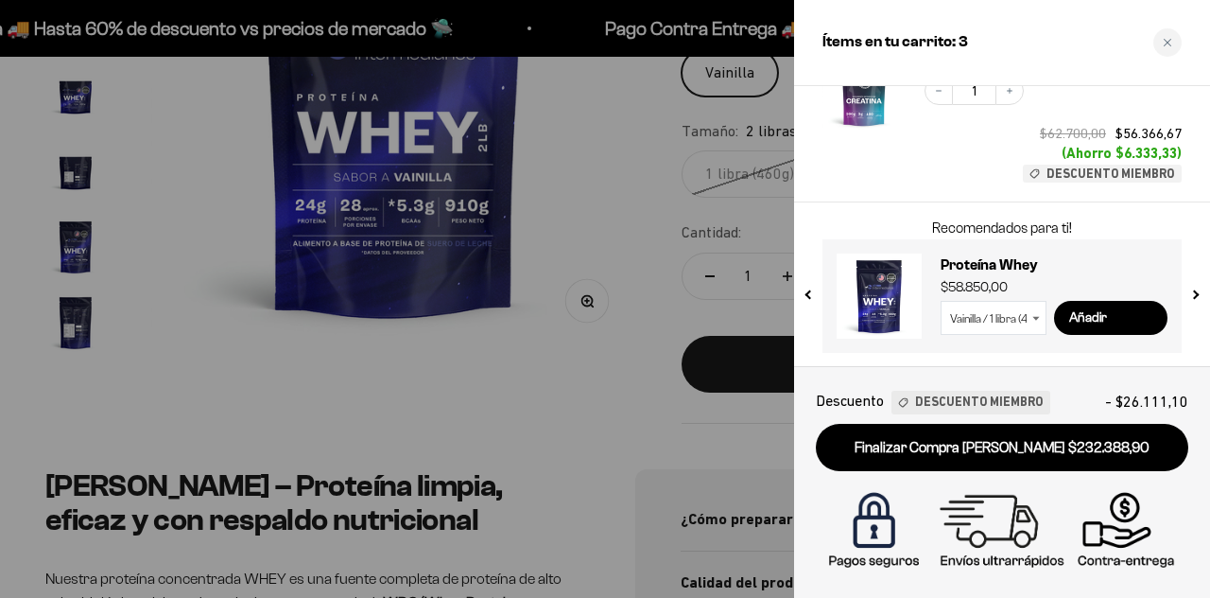
click at [656, 267] on div at bounding box center [605, 299] width 1210 height 598
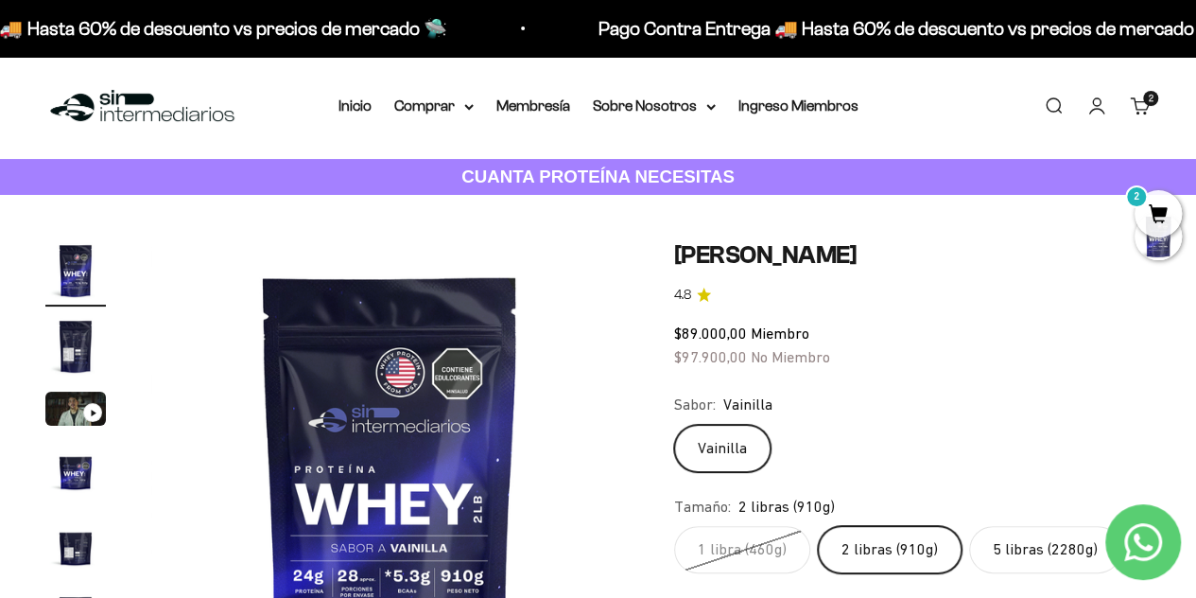
scroll to position [0, 0]
